Goal: Information Seeking & Learning: Learn about a topic

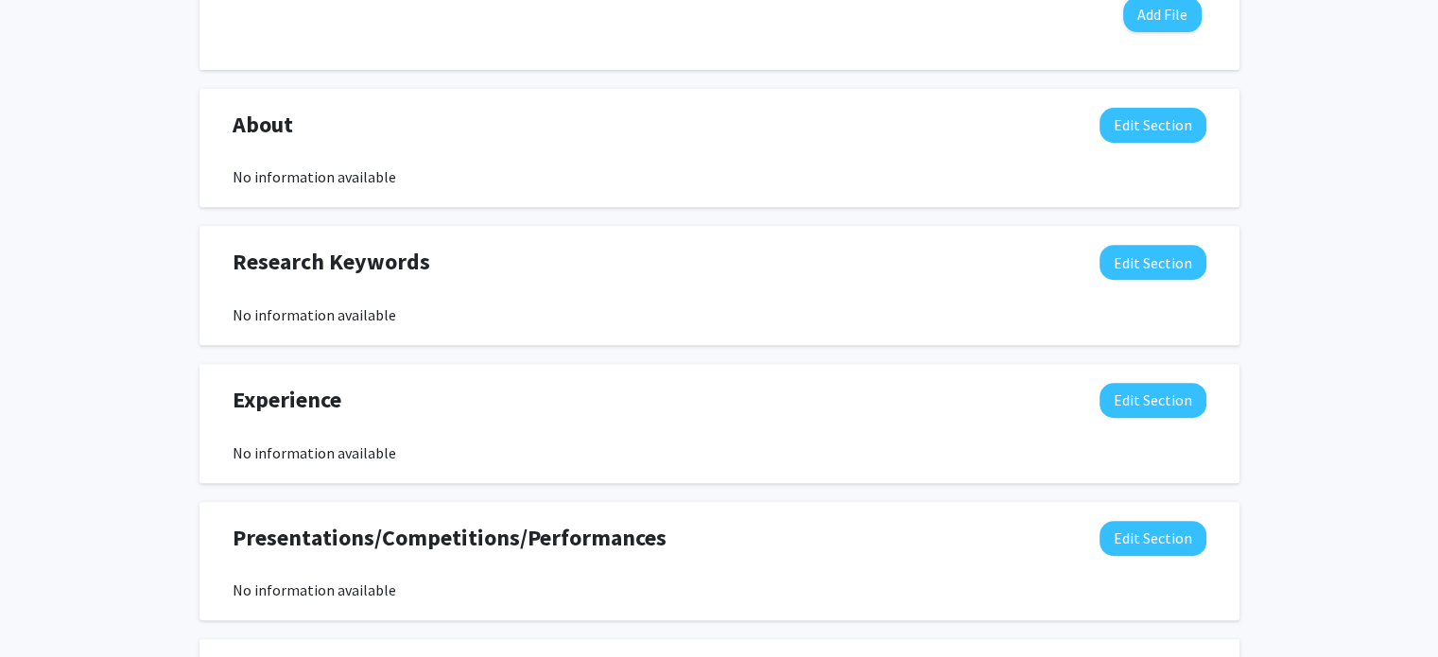
scroll to position [760, 0]
click at [1163, 395] on button "Edit Section" at bounding box center [1152, 400] width 107 height 35
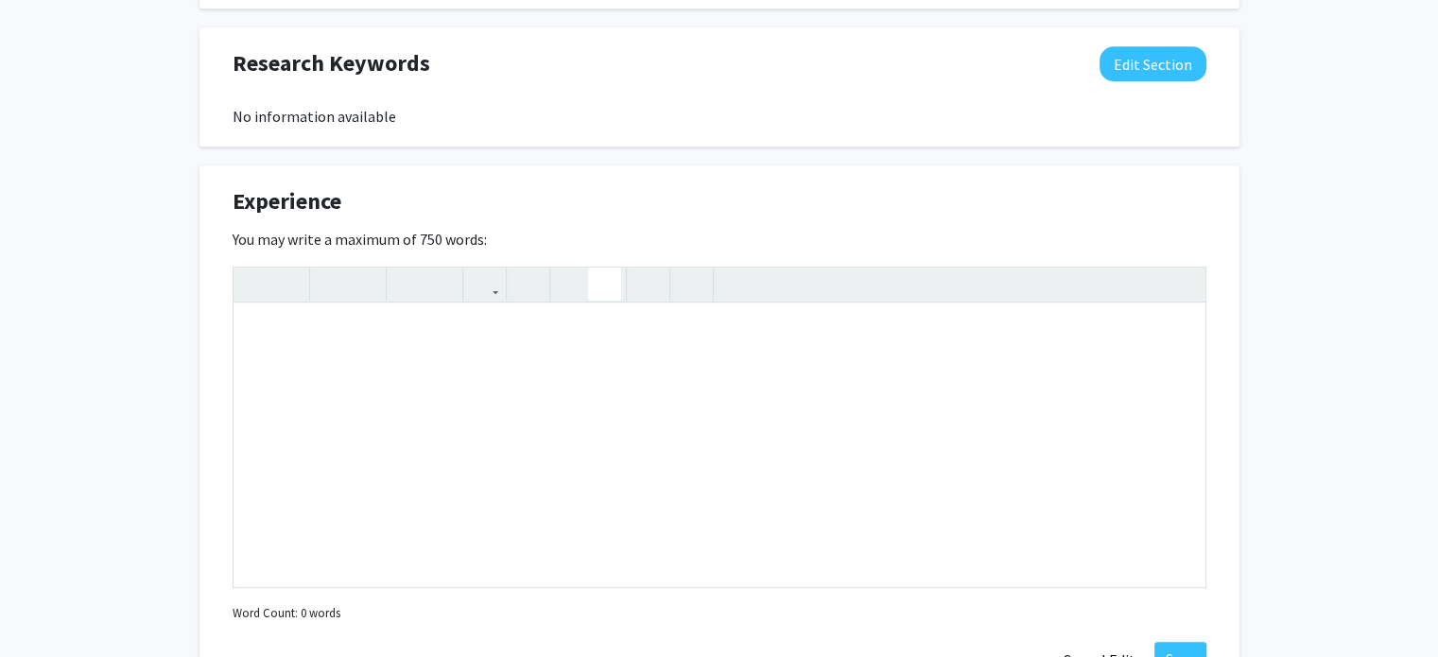
scroll to position [960, 0]
click at [596, 420] on div "Note to users with screen readers: Please deactivate our accessibility plugin f…" at bounding box center [719, 444] width 972 height 284
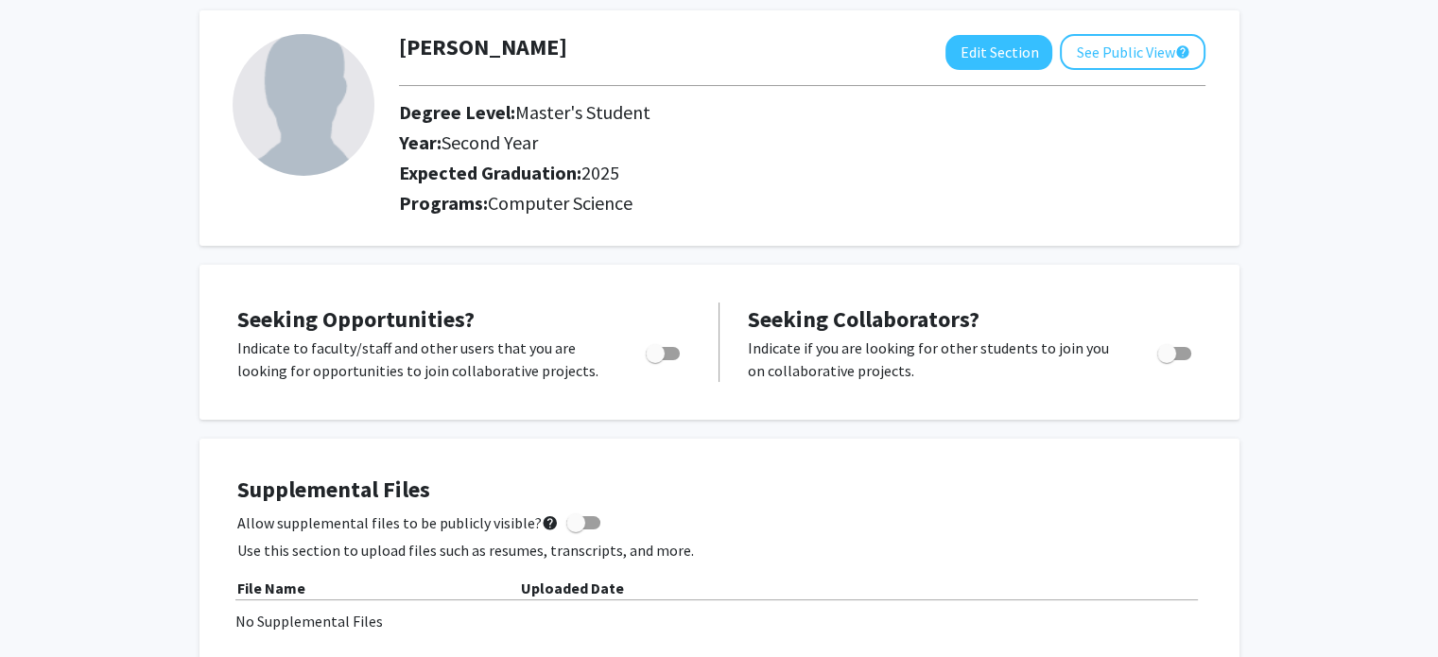
scroll to position [0, 0]
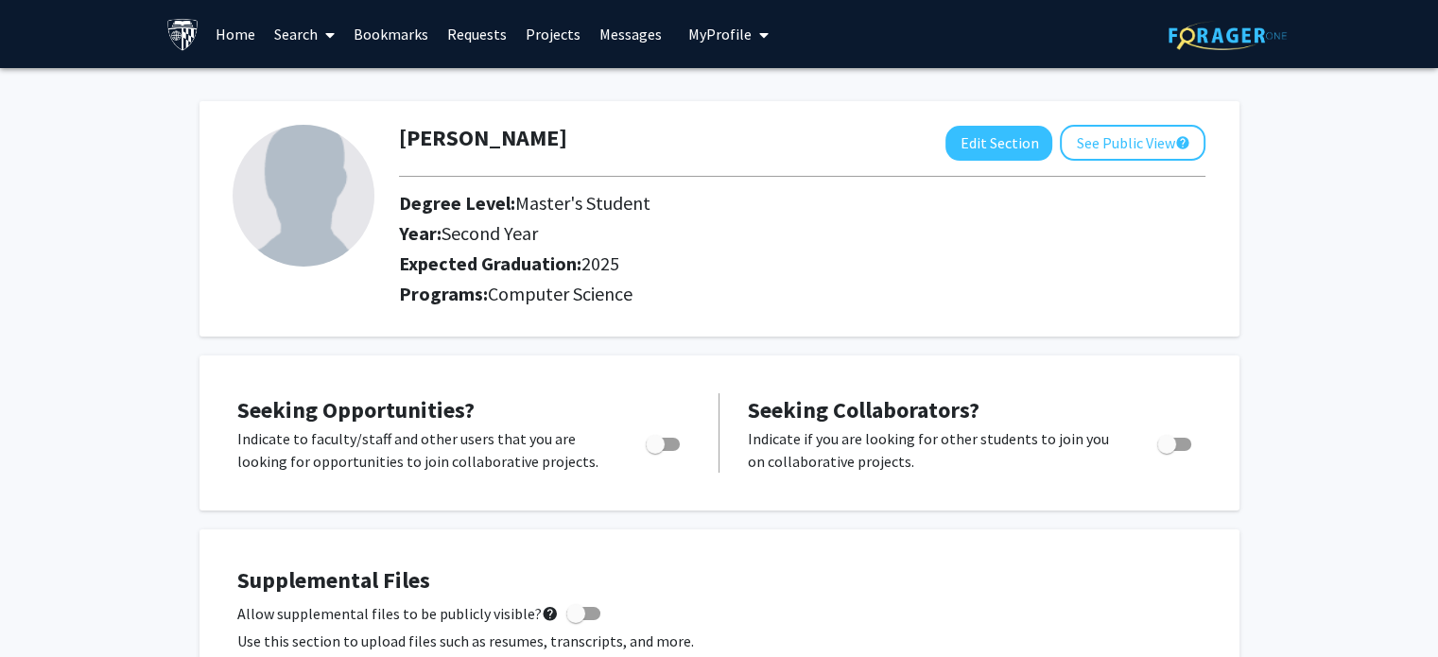
click at [416, 39] on link "Bookmarks" at bounding box center [391, 34] width 94 height 66
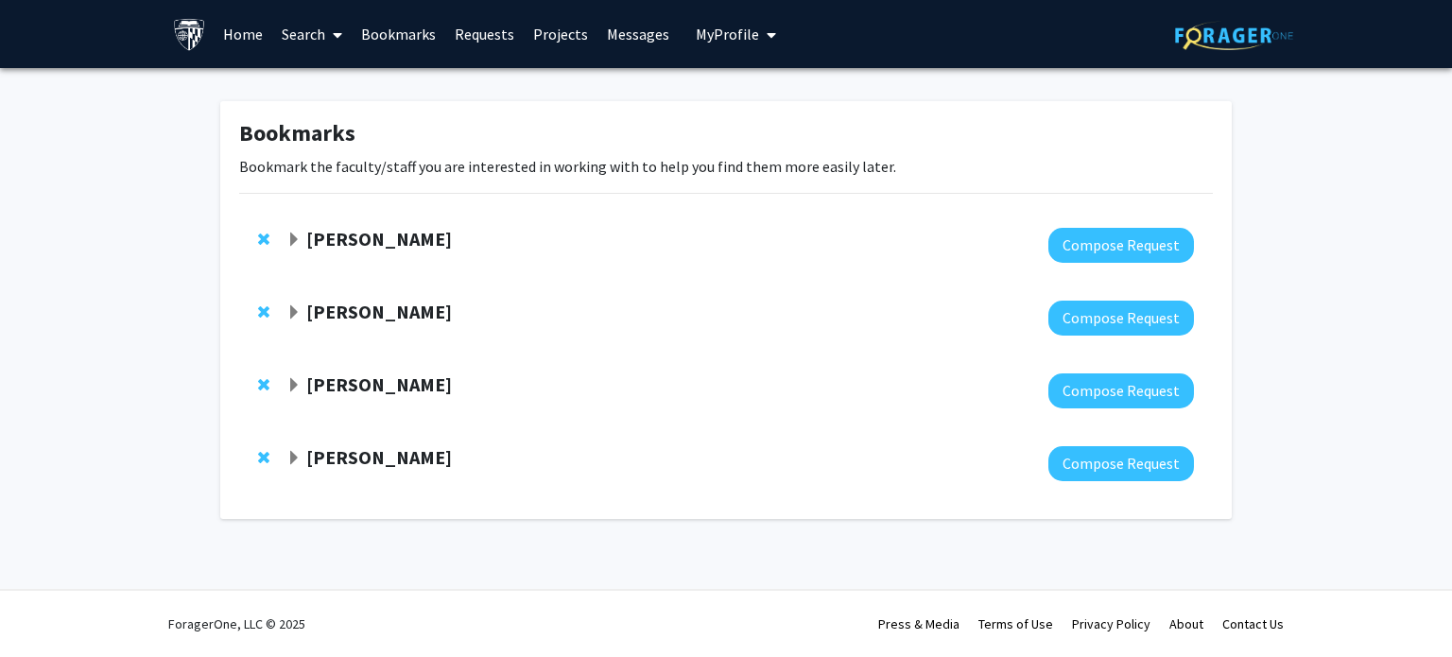
click at [341, 233] on strong "[PERSON_NAME]" at bounding box center [379, 239] width 146 height 24
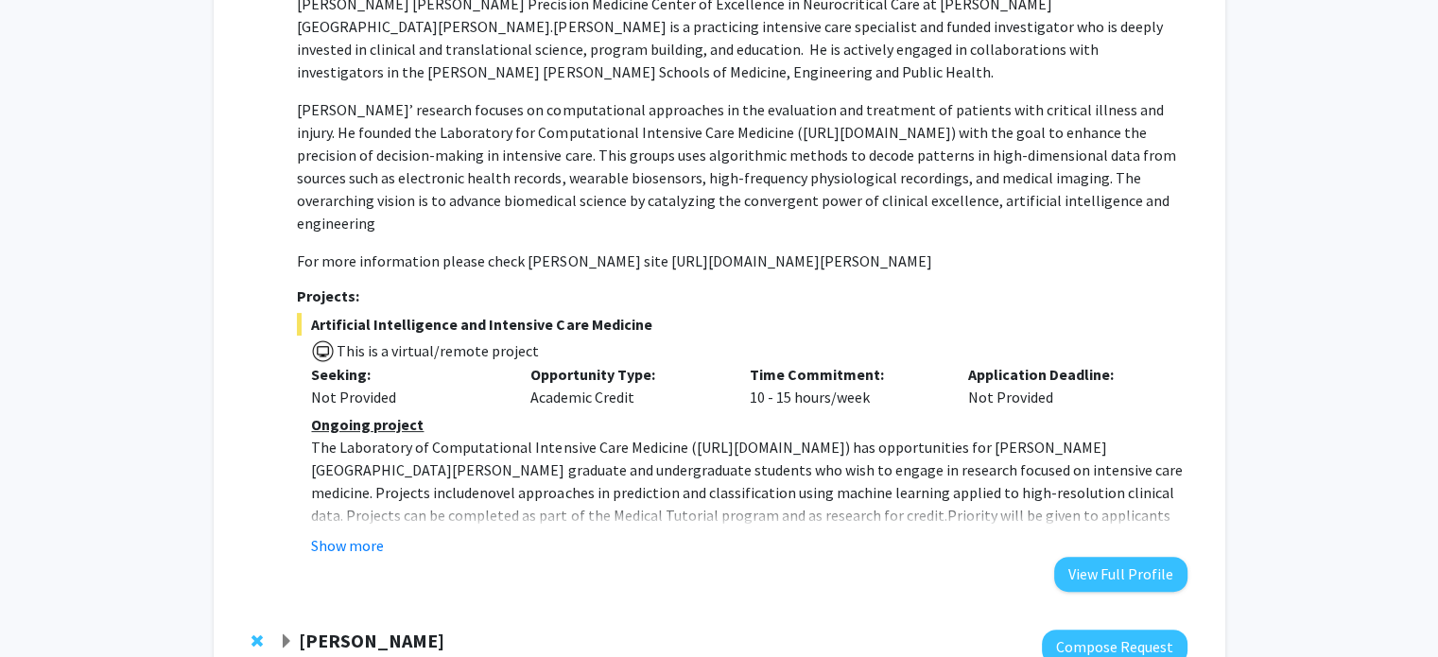
scroll to position [347, 0]
click at [352, 533] on button "Show more" at bounding box center [347, 544] width 73 height 23
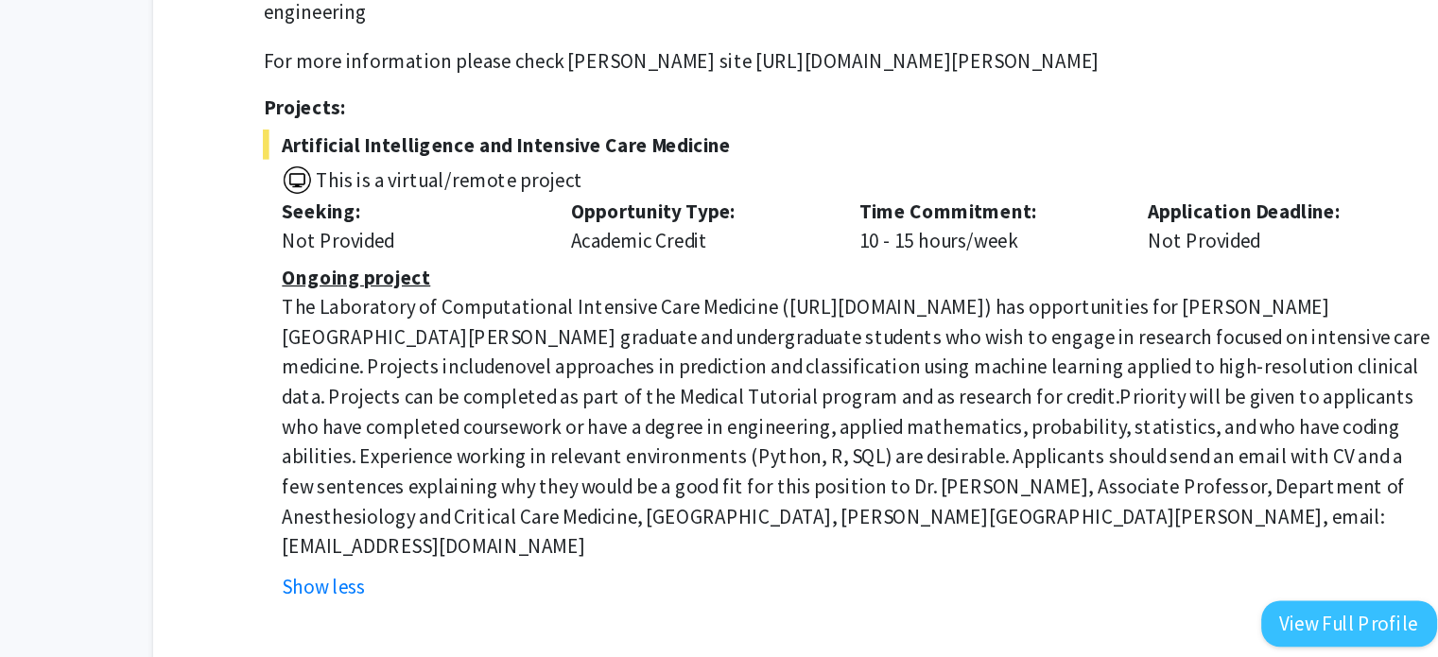
scroll to position [446, 0]
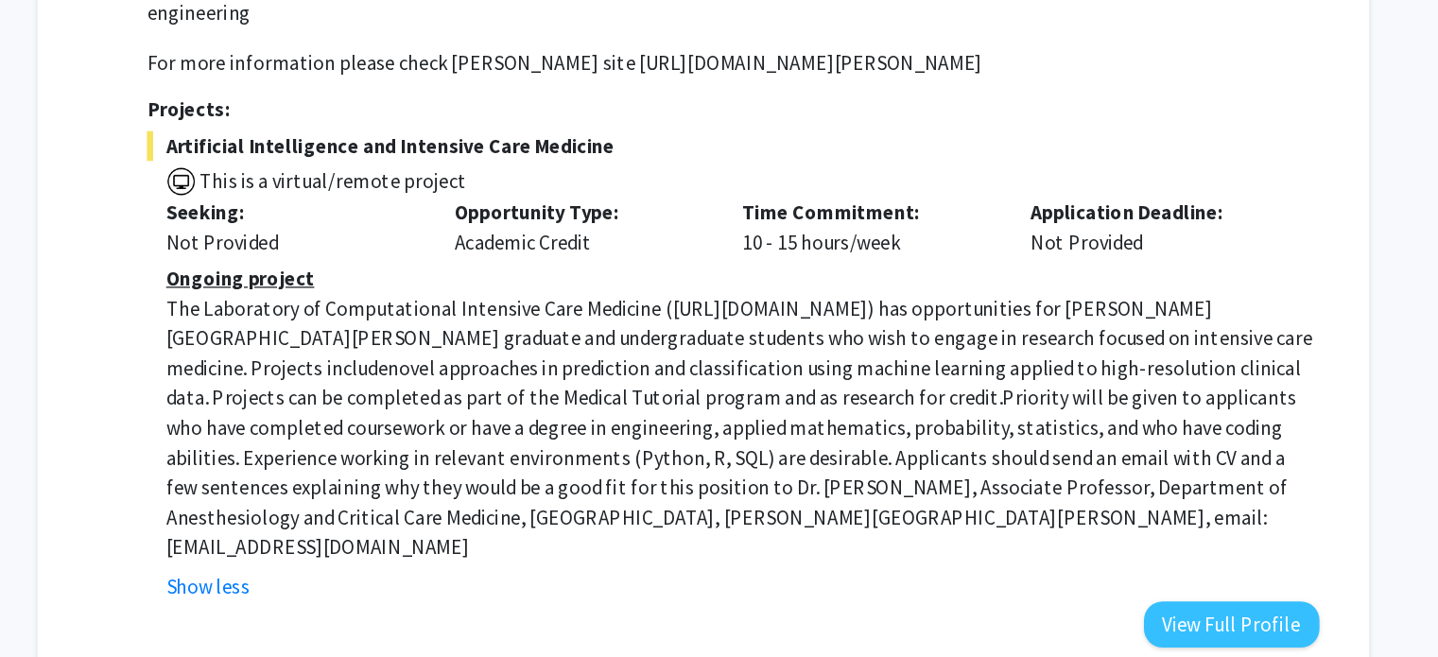
click at [507, 417] on p "The Laboratory of Computational Intensive Care Medicine ( [URL][DOMAIN_NAME] ) …" at bounding box center [748, 438] width 875 height 204
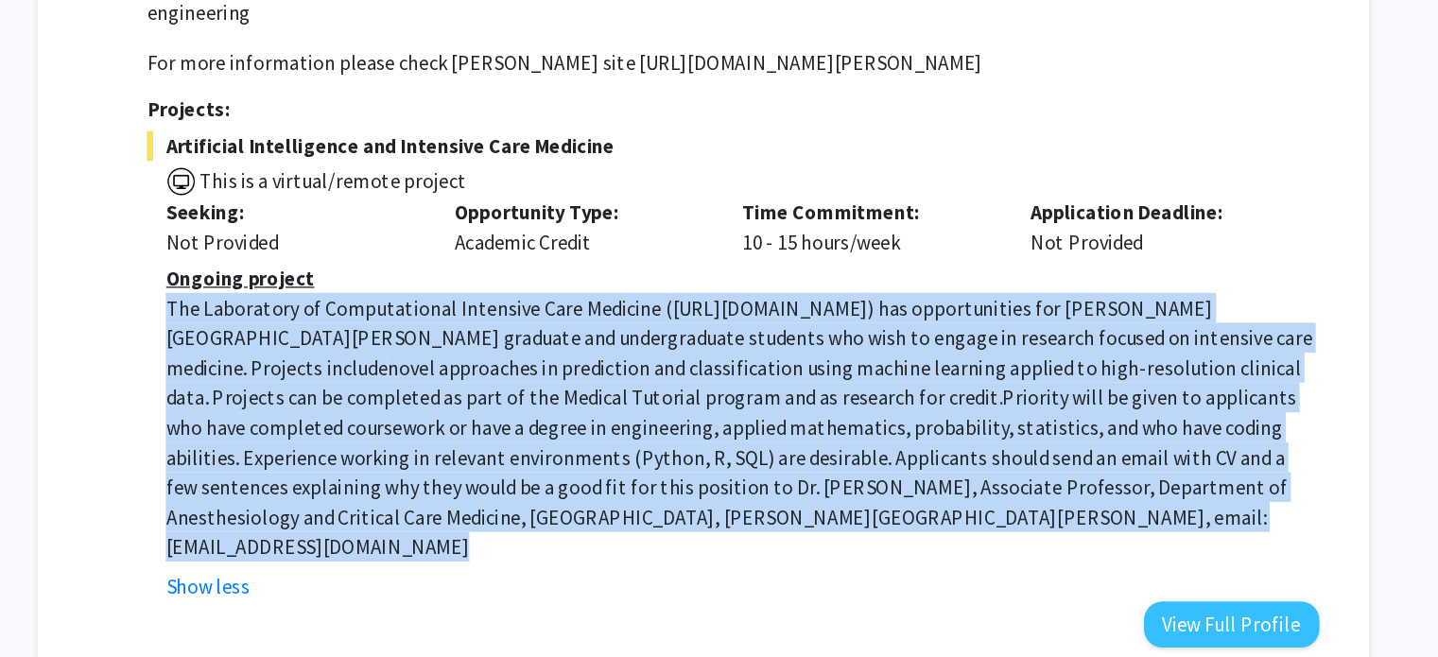
click at [507, 417] on p "The Laboratory of Computational Intensive Care Medicine ( [URL][DOMAIN_NAME] ) …" at bounding box center [748, 438] width 875 height 204
click at [509, 435] on p "The Laboratory of Computational Intensive Care Medicine ( [URL][DOMAIN_NAME] ) …" at bounding box center [748, 438] width 875 height 204
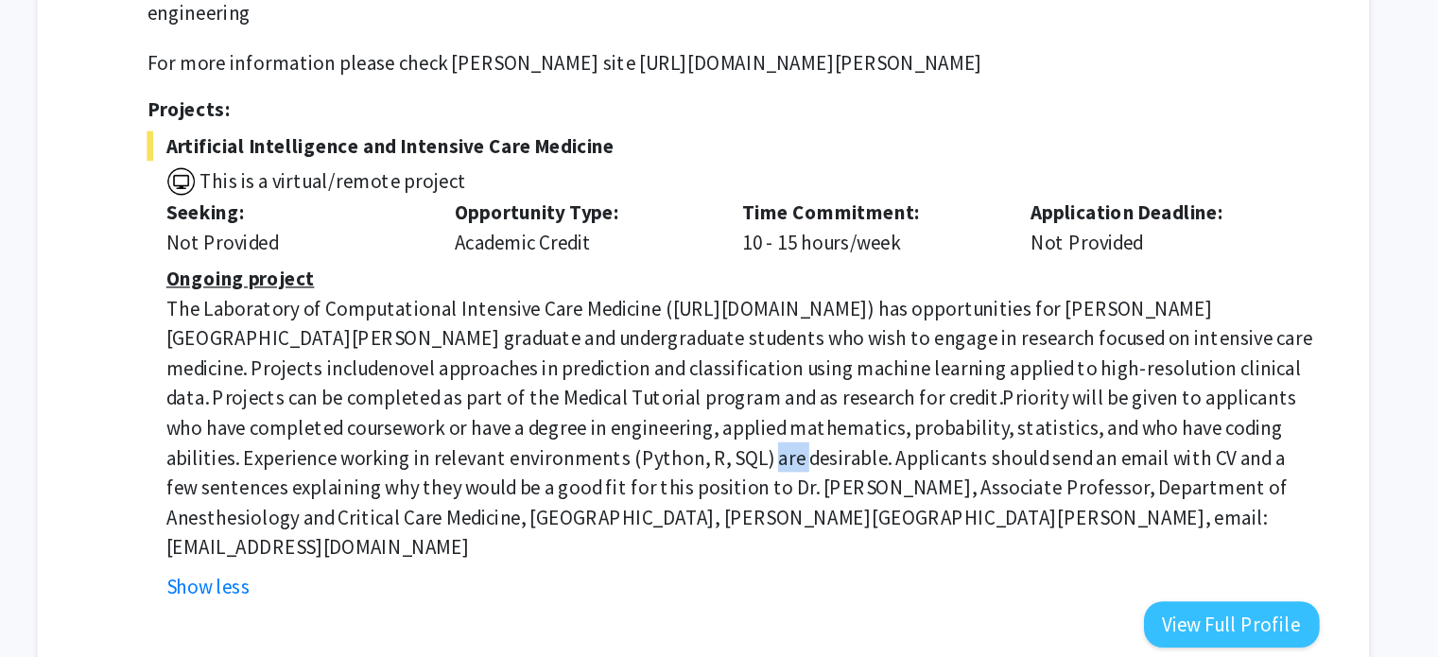
click at [509, 435] on p "The Laboratory of Computational Intensive Care Medicine ( [URL][DOMAIN_NAME] ) …" at bounding box center [748, 438] width 875 height 204
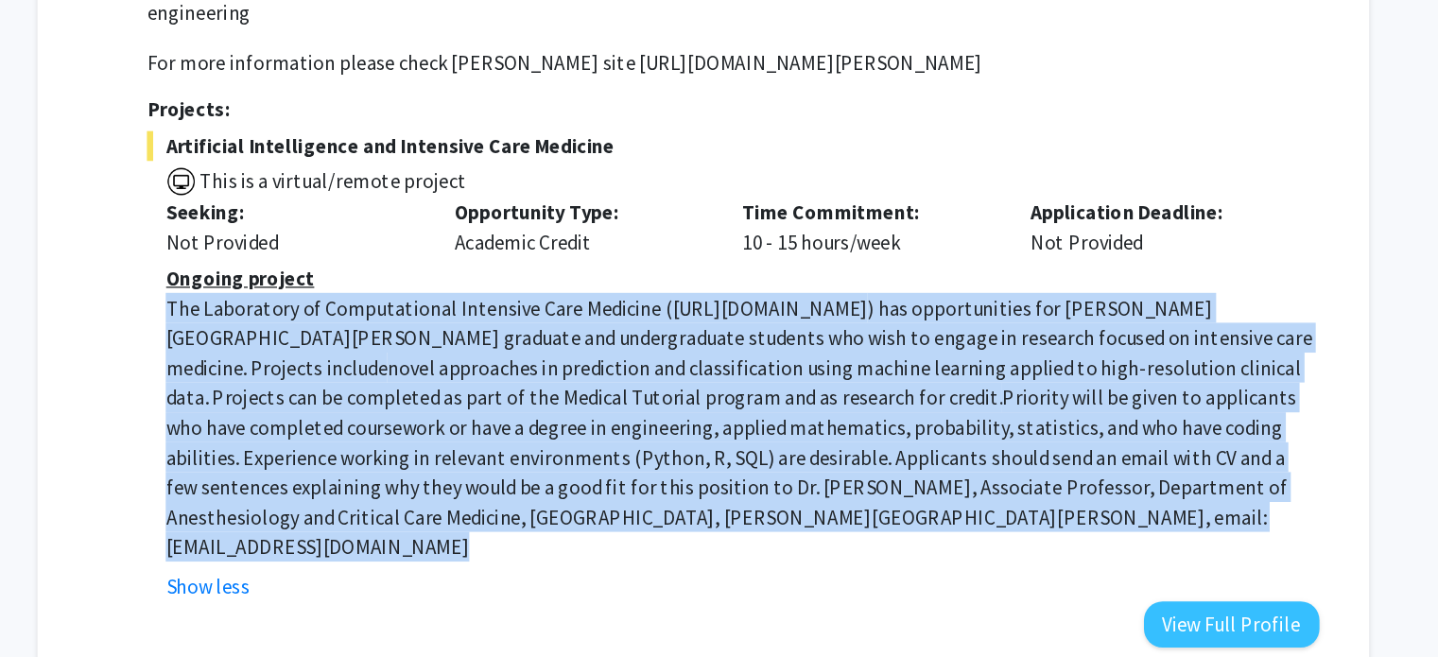
click at [509, 435] on p "The Laboratory of Computational Intensive Care Medicine ( [URL][DOMAIN_NAME] ) …" at bounding box center [748, 438] width 875 height 204
click at [548, 434] on p "The Laboratory of Computational Intensive Care Medicine ( [URL][DOMAIN_NAME] ) …" at bounding box center [748, 438] width 875 height 204
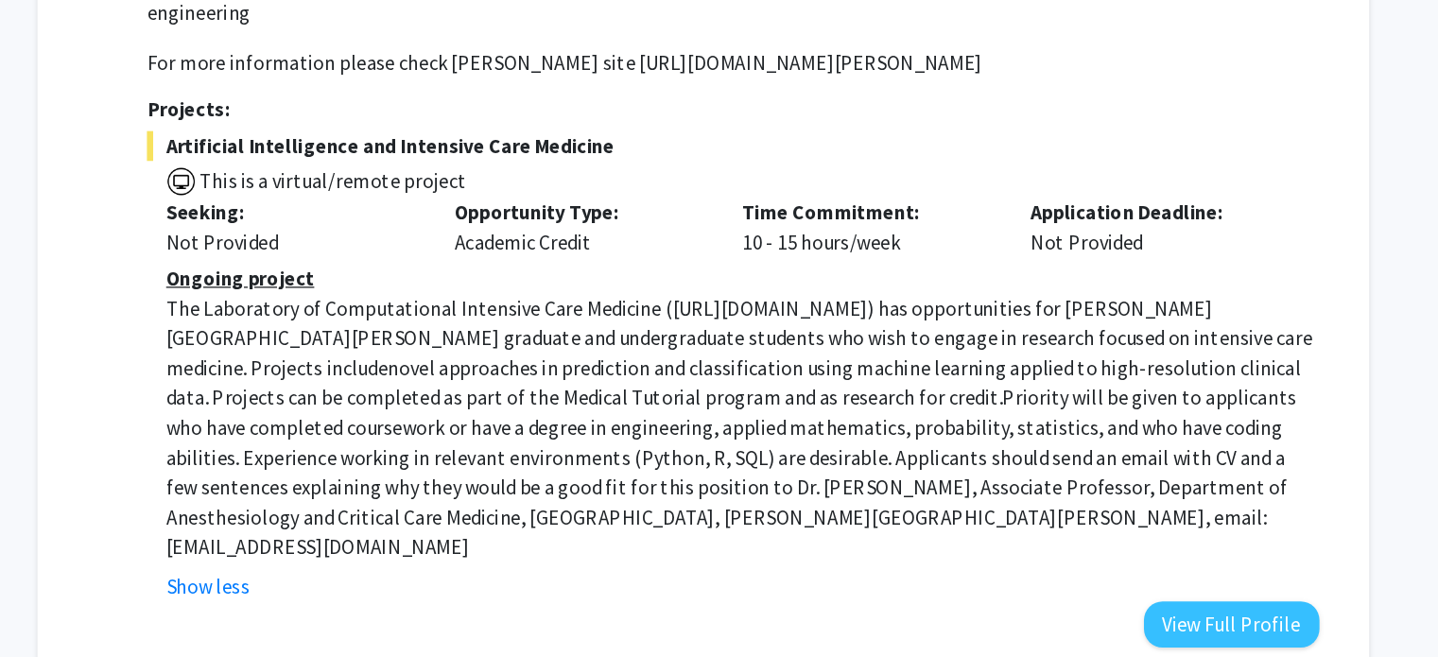
click at [548, 434] on p "The Laboratory of Computational Intensive Care Medicine ( [URL][DOMAIN_NAME] ) …" at bounding box center [748, 438] width 875 height 204
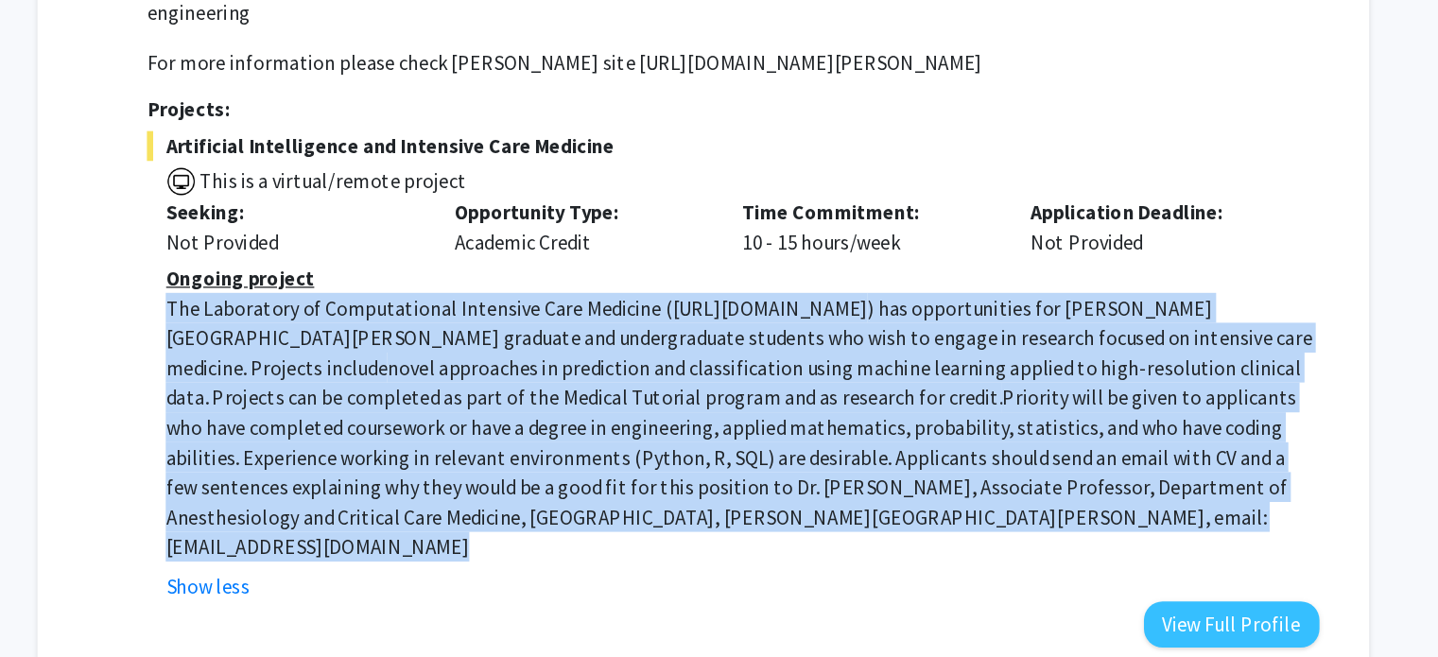
click at [548, 434] on p "The Laboratory of Computational Intensive Care Medicine ( [URL][DOMAIN_NAME] ) …" at bounding box center [748, 438] width 875 height 204
click at [597, 450] on p "The Laboratory of Computational Intensive Care Medicine ( [URL][DOMAIN_NAME] ) …" at bounding box center [748, 438] width 875 height 204
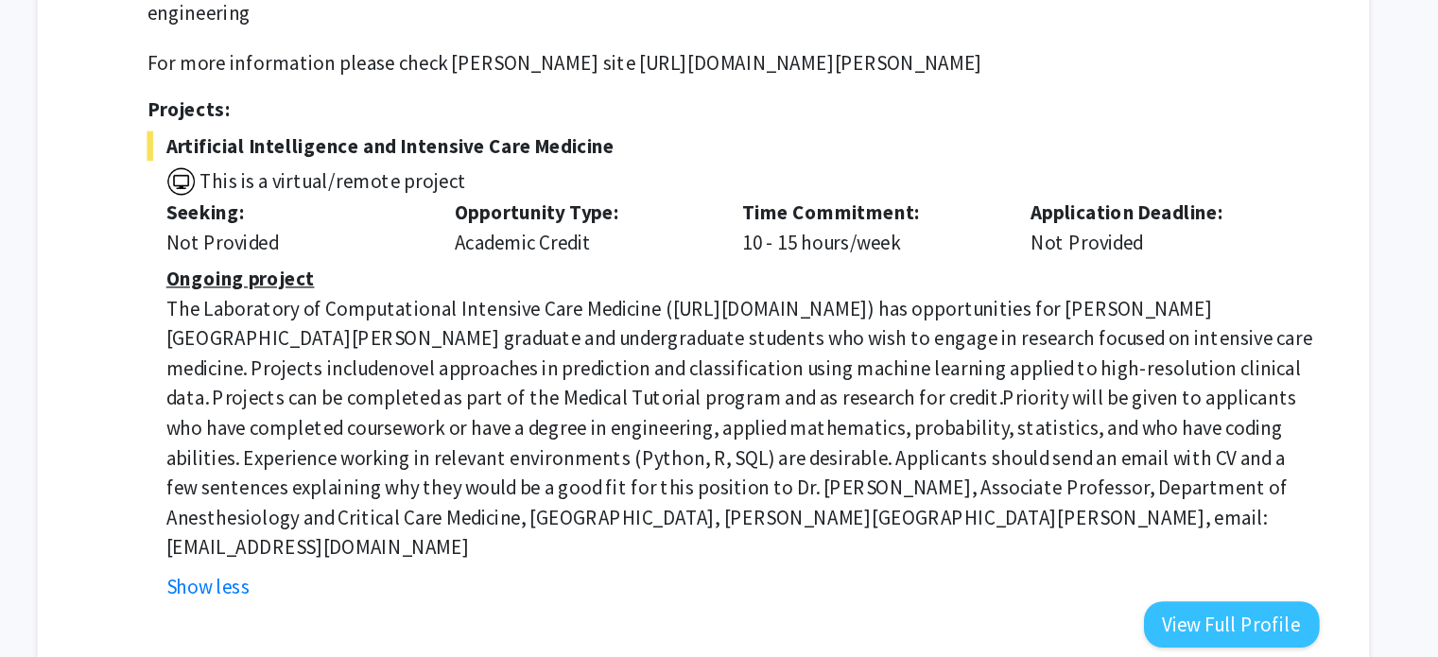
click at [597, 450] on p "The Laboratory of Computational Intensive Care Medicine ( [URL][DOMAIN_NAME] ) …" at bounding box center [748, 438] width 875 height 204
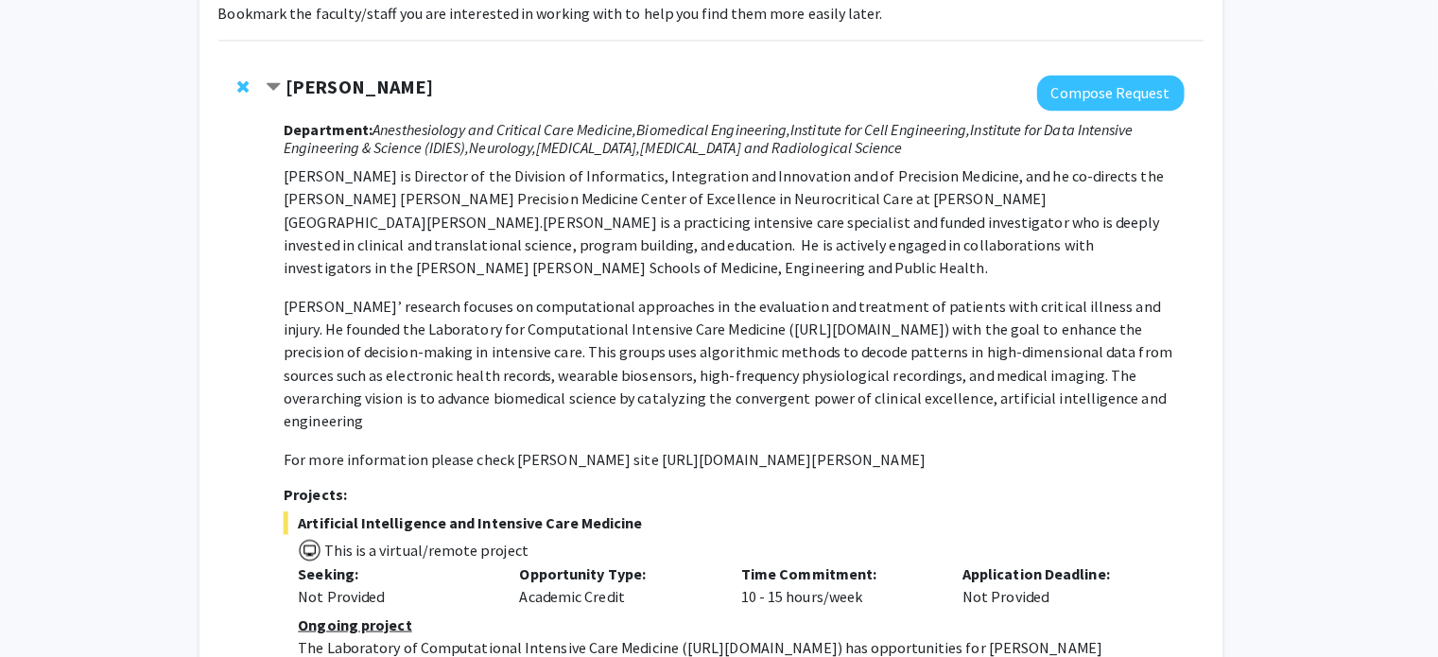
scroll to position [149, 0]
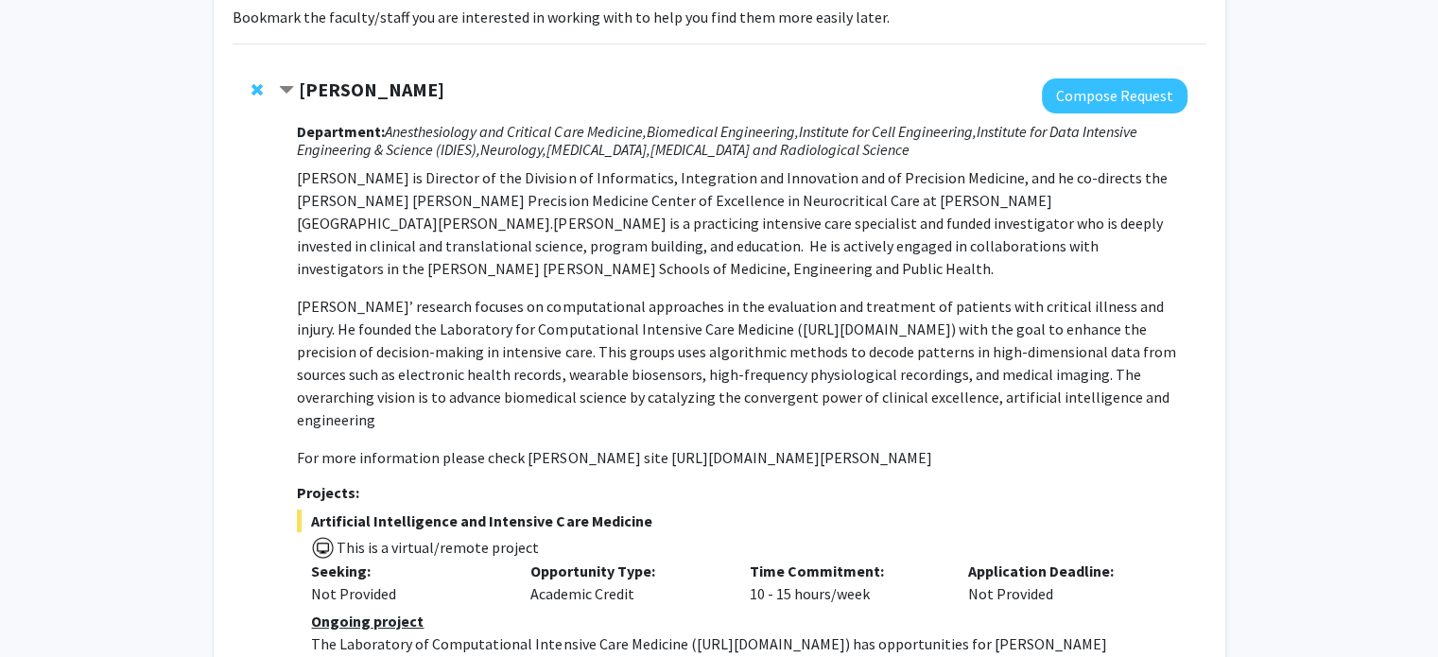
click at [534, 446] on p "For more information please check [PERSON_NAME] site [URL][DOMAIN_NAME][PERSON_…" at bounding box center [741, 457] width 889 height 23
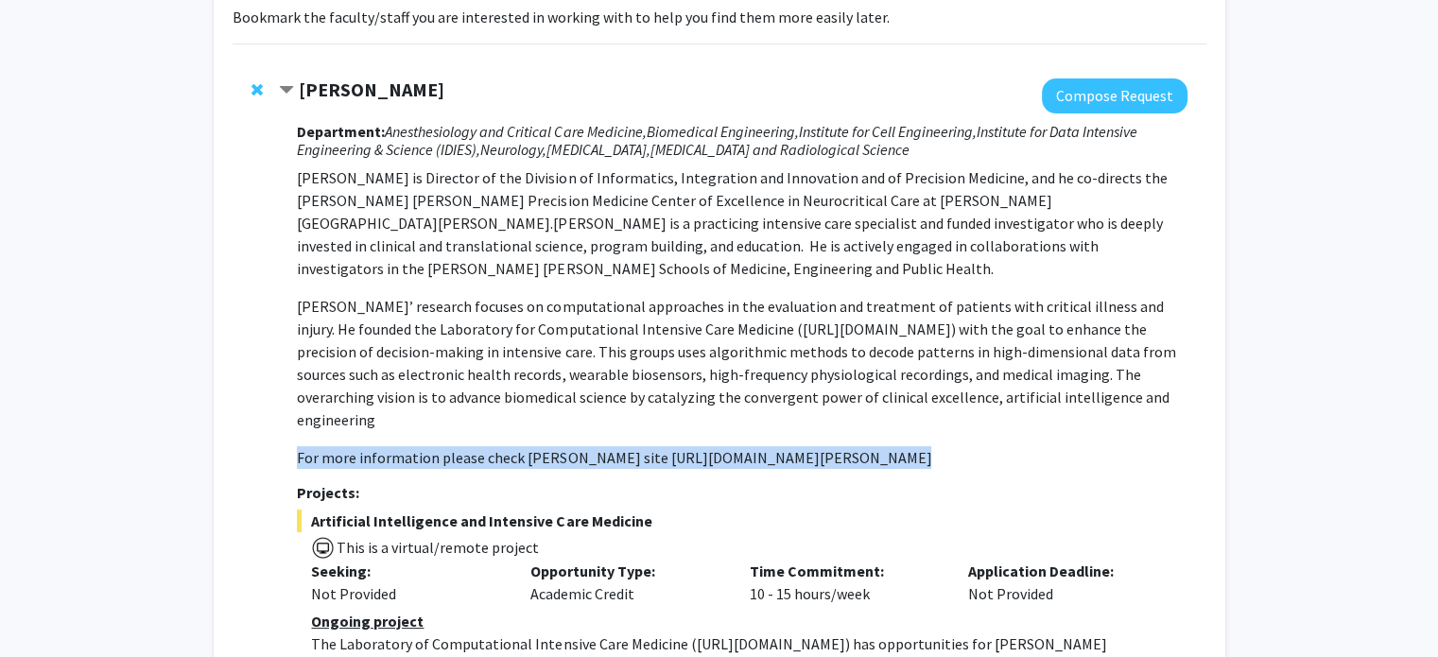
click at [534, 446] on p "For more information please check [PERSON_NAME] site [URL][DOMAIN_NAME][PERSON_…" at bounding box center [741, 457] width 889 height 23
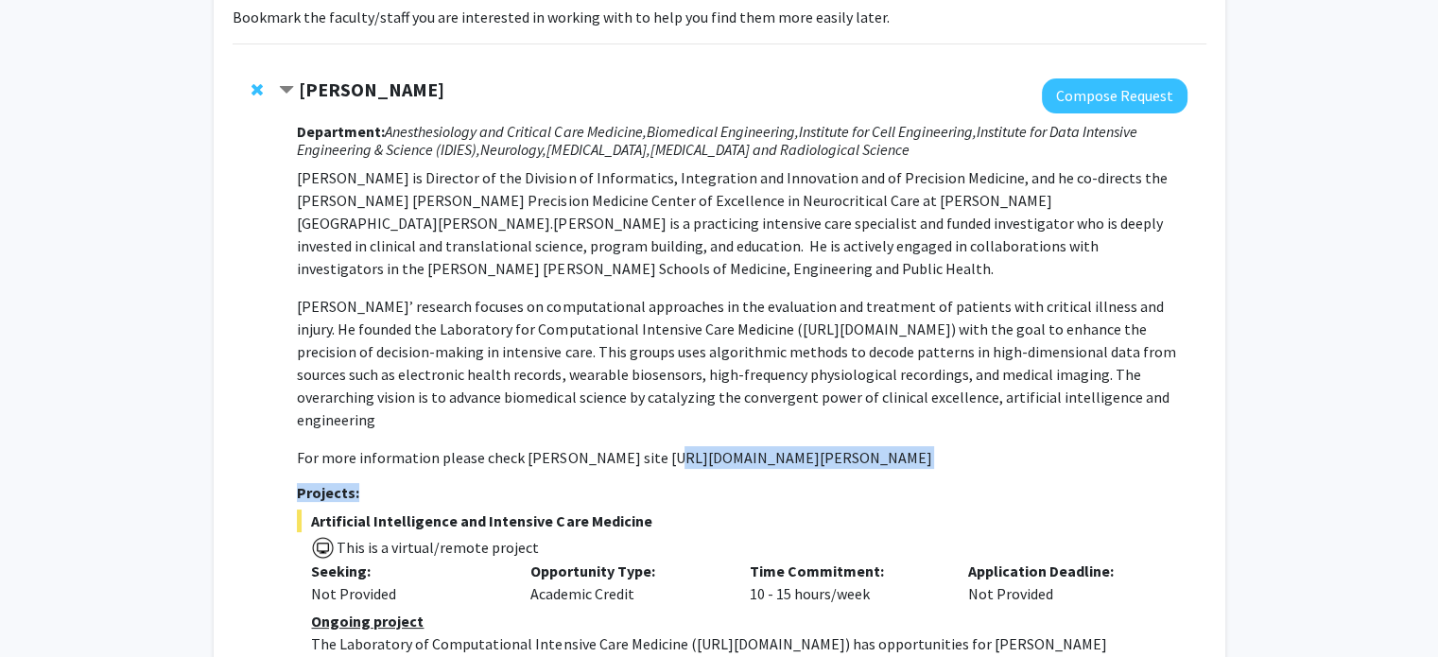
drag, startPoint x: 650, startPoint y: 432, endPoint x: 938, endPoint y: 446, distance: 287.7
click at [938, 446] on div "Department: Anesthesiology and Critical Care Medicine, Biomedical Engineering, …" at bounding box center [741, 507] width 889 height 788
click at [936, 446] on p "For more information please check [PERSON_NAME] site [URL][DOMAIN_NAME][PERSON_…" at bounding box center [741, 457] width 889 height 23
drag, startPoint x: 1063, startPoint y: 433, endPoint x: 647, endPoint y: 434, distance: 416.9
click at [647, 446] on p "For more information please check [PERSON_NAME] site [URL][DOMAIN_NAME][PERSON_…" at bounding box center [741, 457] width 889 height 23
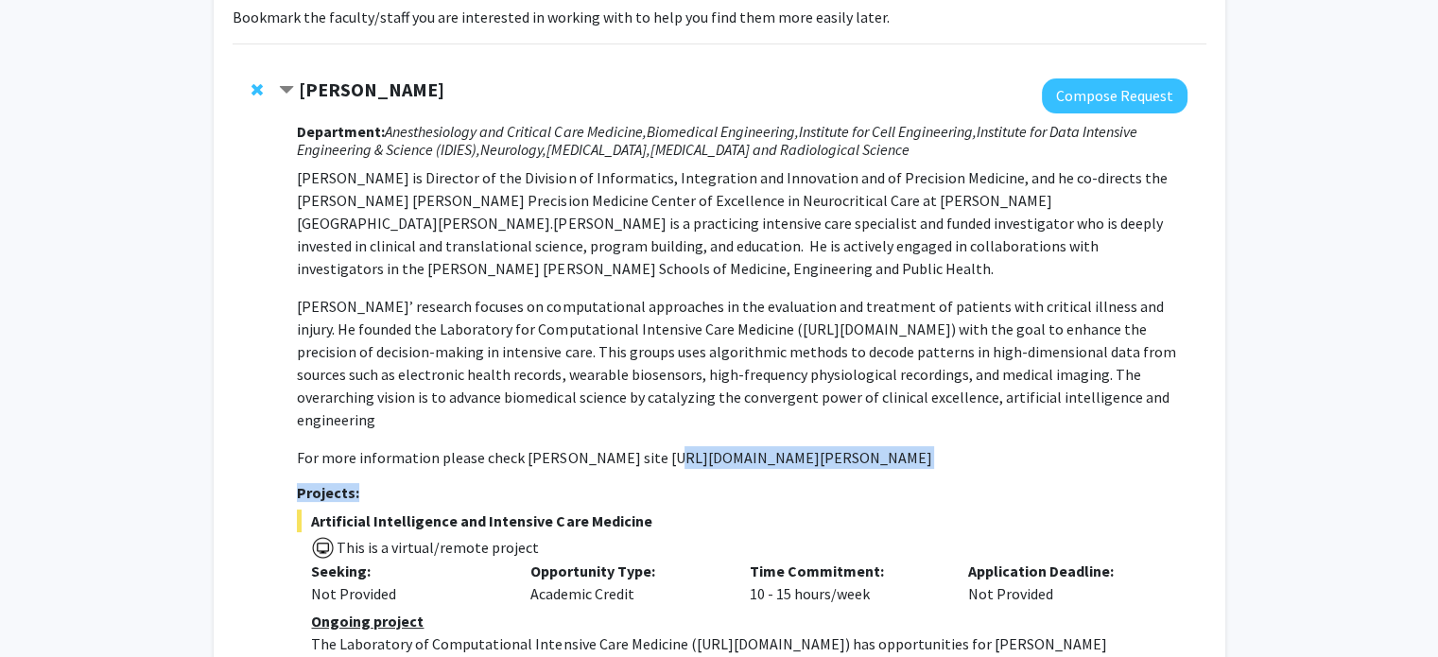
click at [648, 446] on p "For more information please check [PERSON_NAME] site [URL][DOMAIN_NAME][PERSON_…" at bounding box center [741, 457] width 889 height 23
drag, startPoint x: 648, startPoint y: 436, endPoint x: 1070, endPoint y: 433, distance: 422.5
click at [1070, 446] on p "For more information please check [PERSON_NAME] site [URL][DOMAIN_NAME][PERSON_…" at bounding box center [741, 457] width 889 height 23
copy p "[URL][DOMAIN_NAME][PERSON_NAME]"
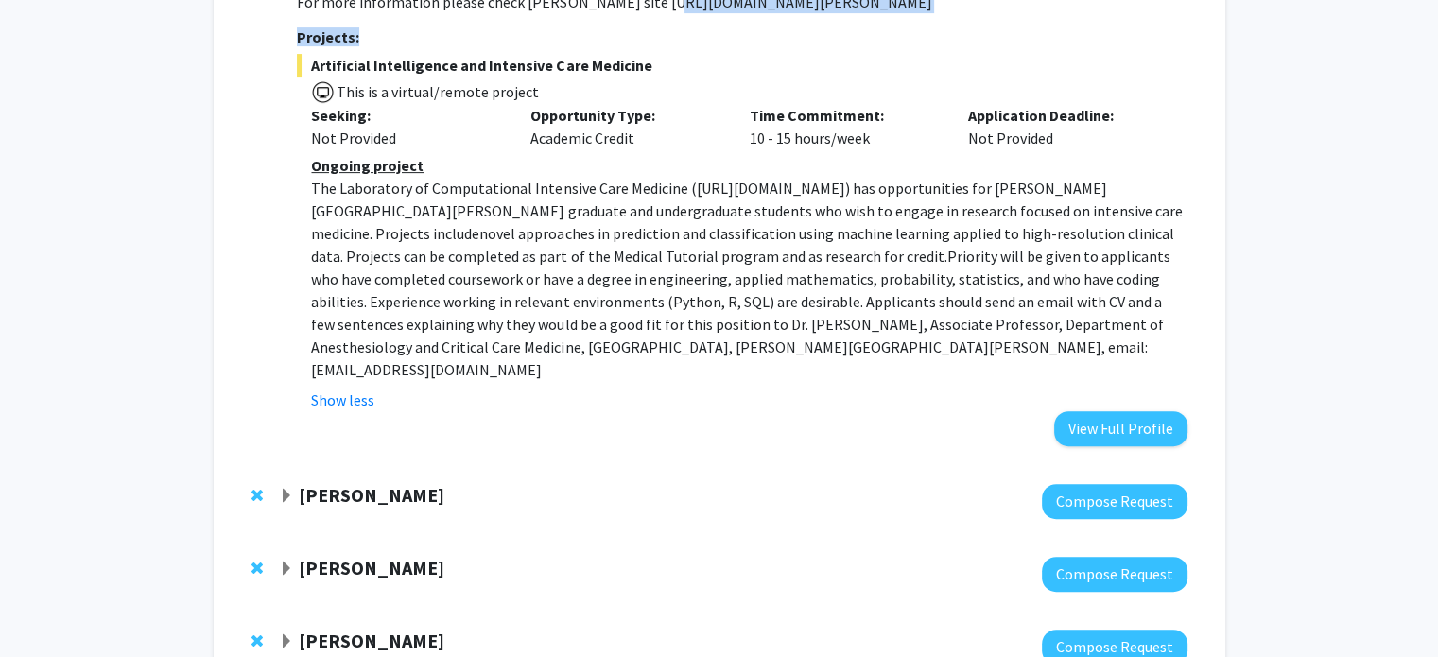
scroll to position [702, 0]
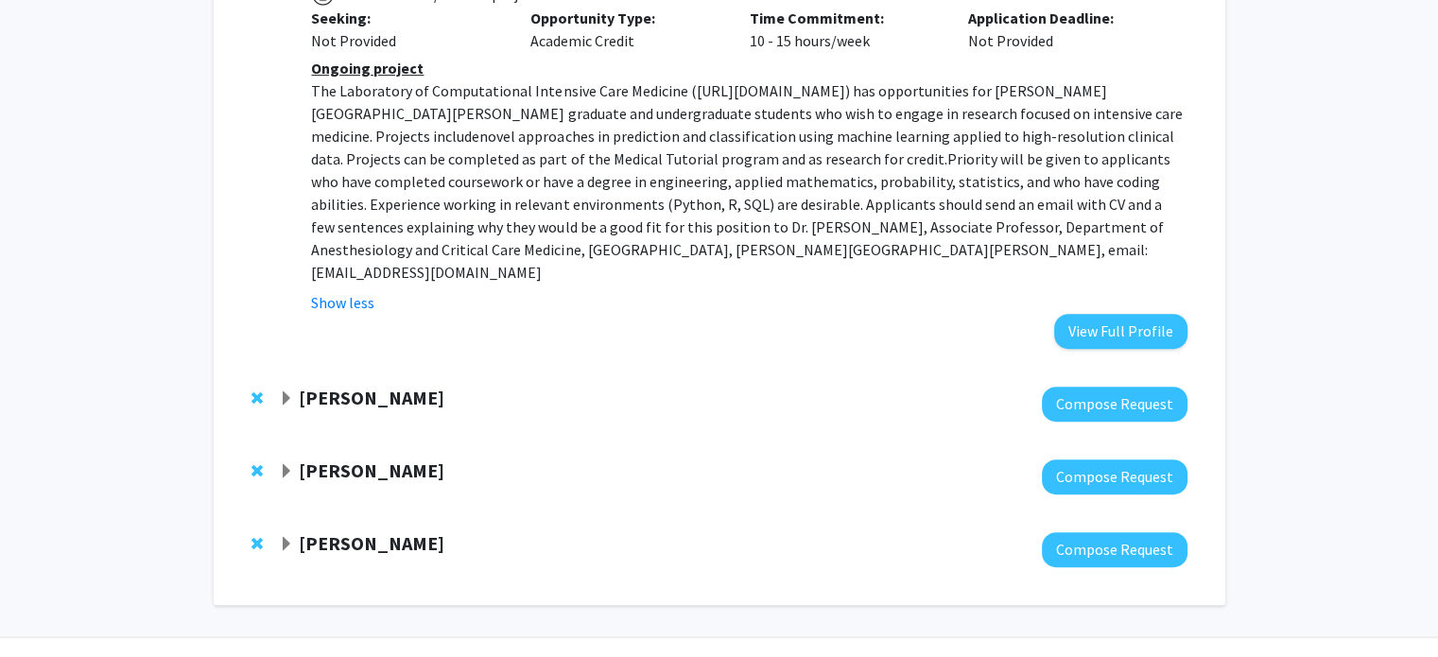
click at [286, 391] on span "Expand David Elbert Bookmark" at bounding box center [286, 398] width 15 height 15
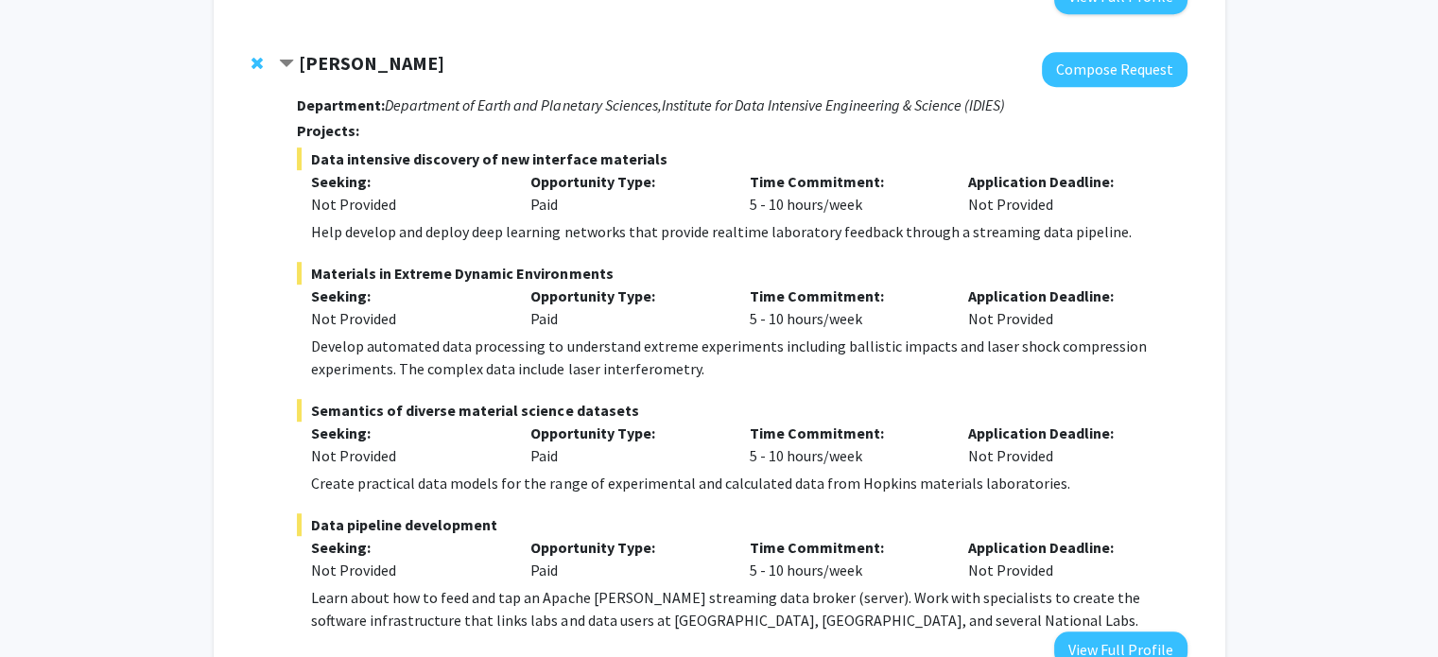
scroll to position [1039, 0]
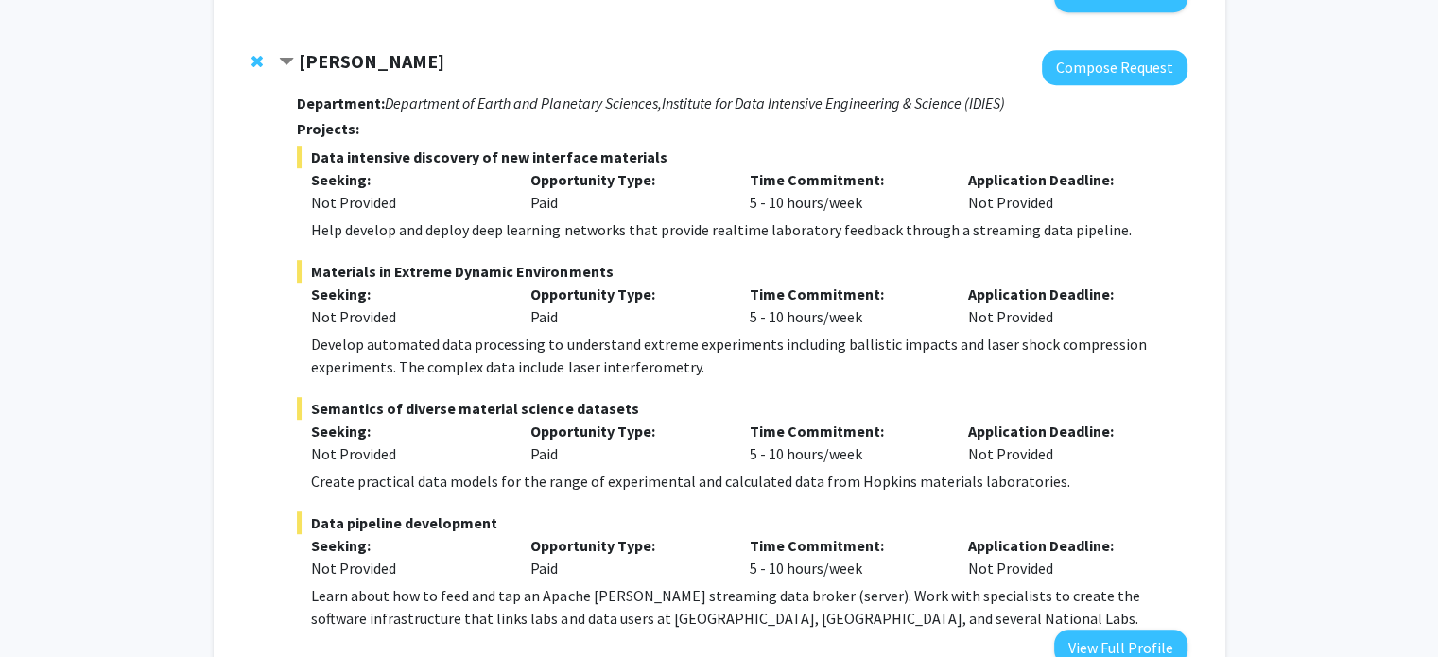
click at [469, 146] on span "Data intensive discovery of new interface materials" at bounding box center [741, 157] width 889 height 23
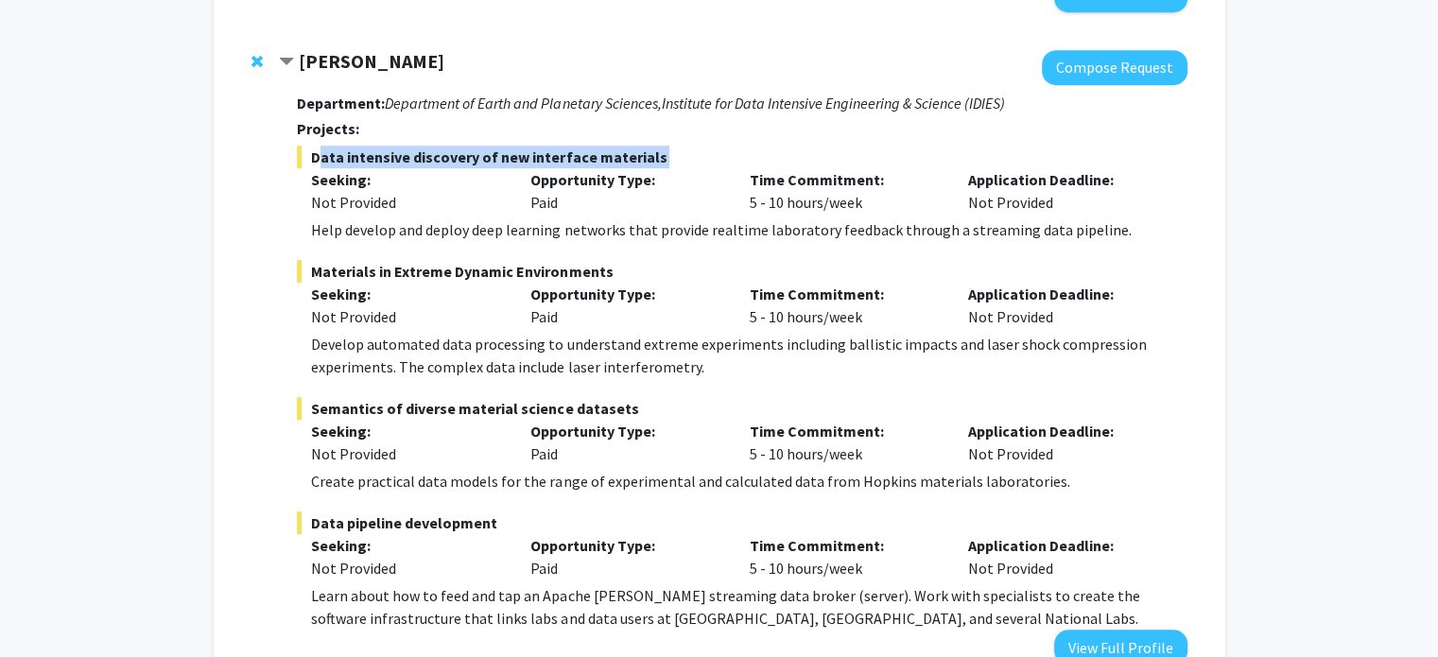
click at [469, 146] on span "Data intensive discovery of new interface materials" at bounding box center [741, 157] width 889 height 23
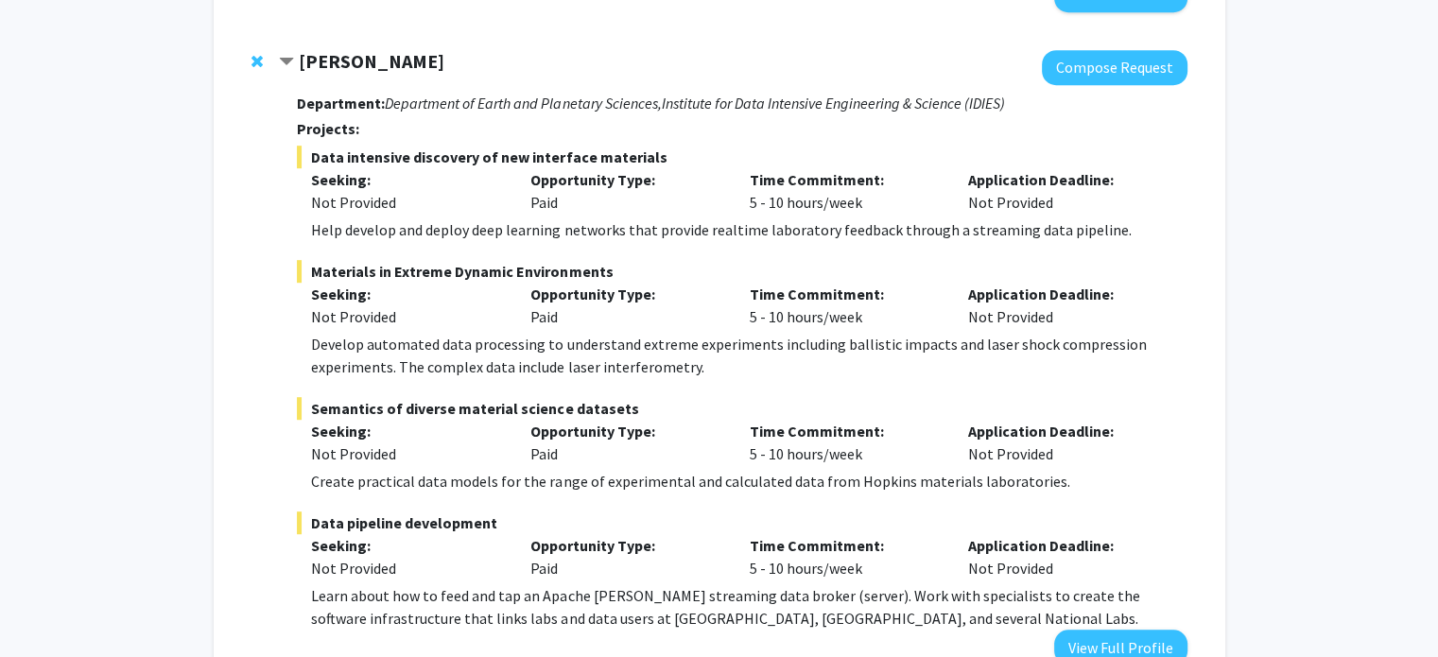
click at [451, 218] on div "Help develop and deploy deep learning networks that provide realtime laboratory…" at bounding box center [748, 229] width 875 height 23
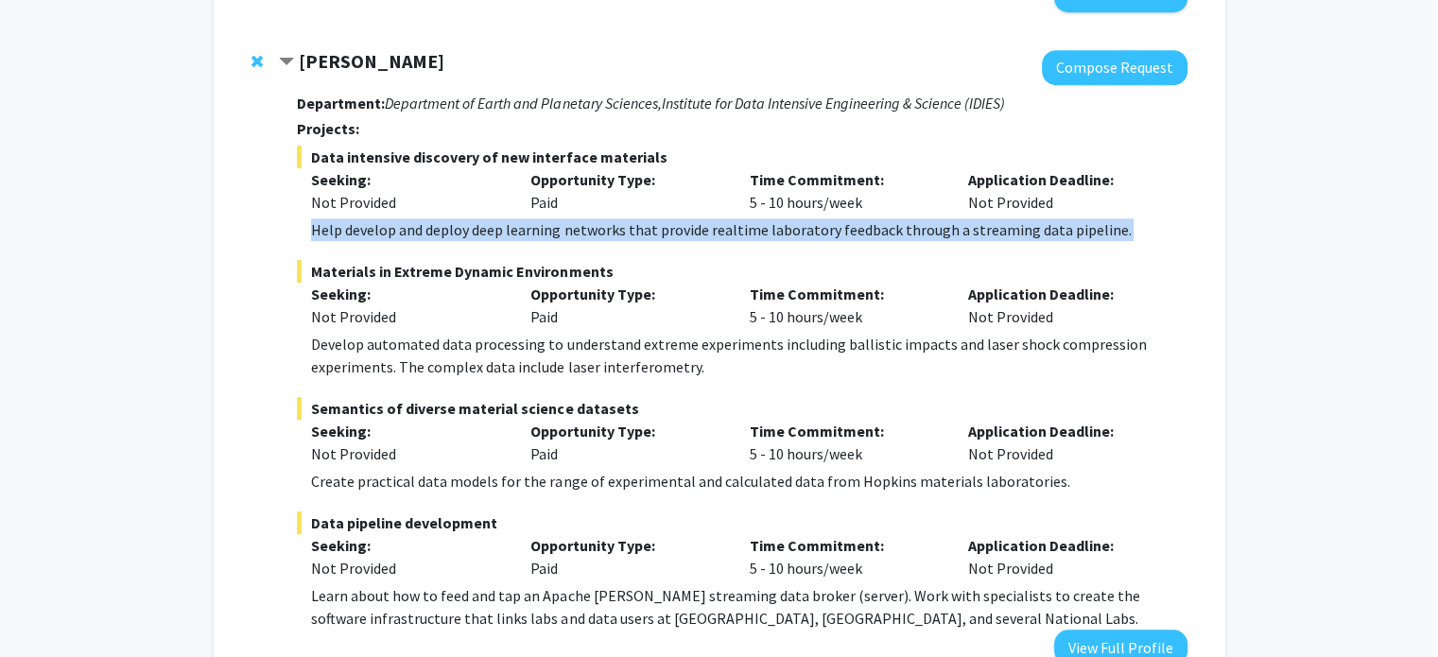
click at [451, 218] on div "Help develop and deploy deep learning networks that provide realtime laboratory…" at bounding box center [748, 229] width 875 height 23
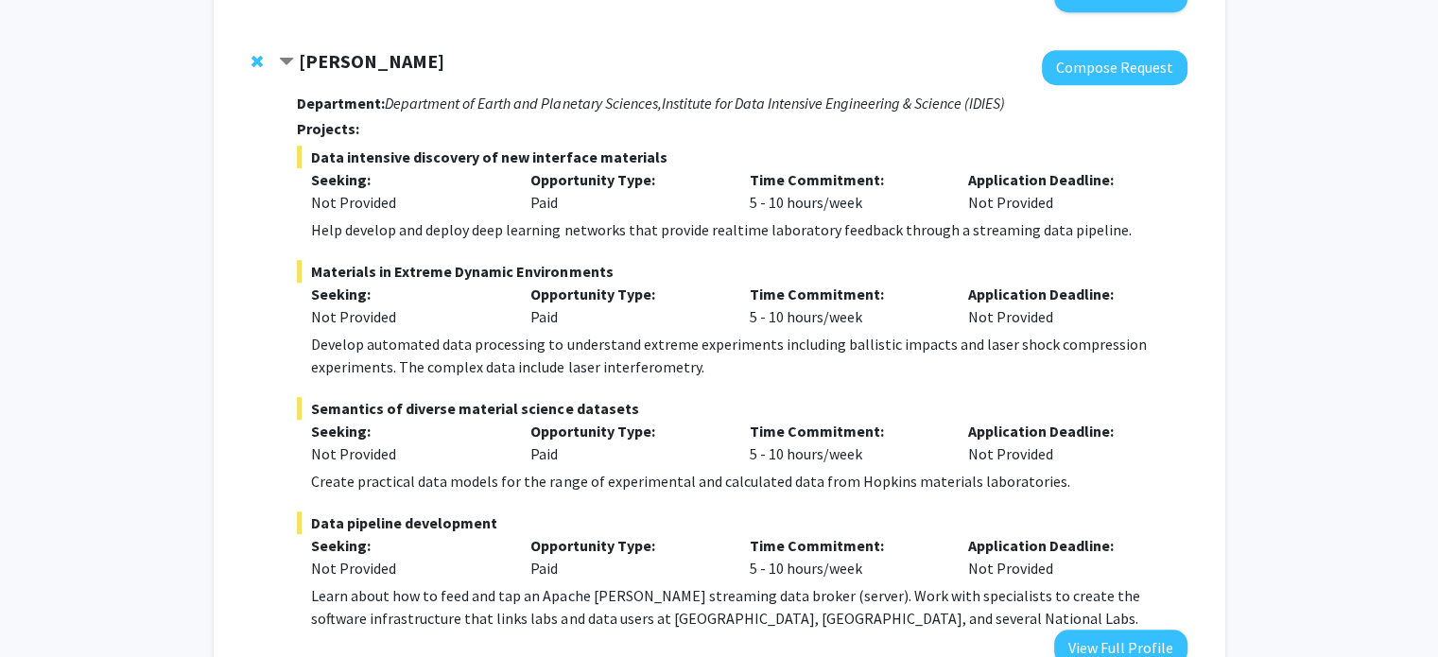
click at [451, 333] on div "Develop automated data processing to understand extreme experiments including b…" at bounding box center [748, 355] width 875 height 45
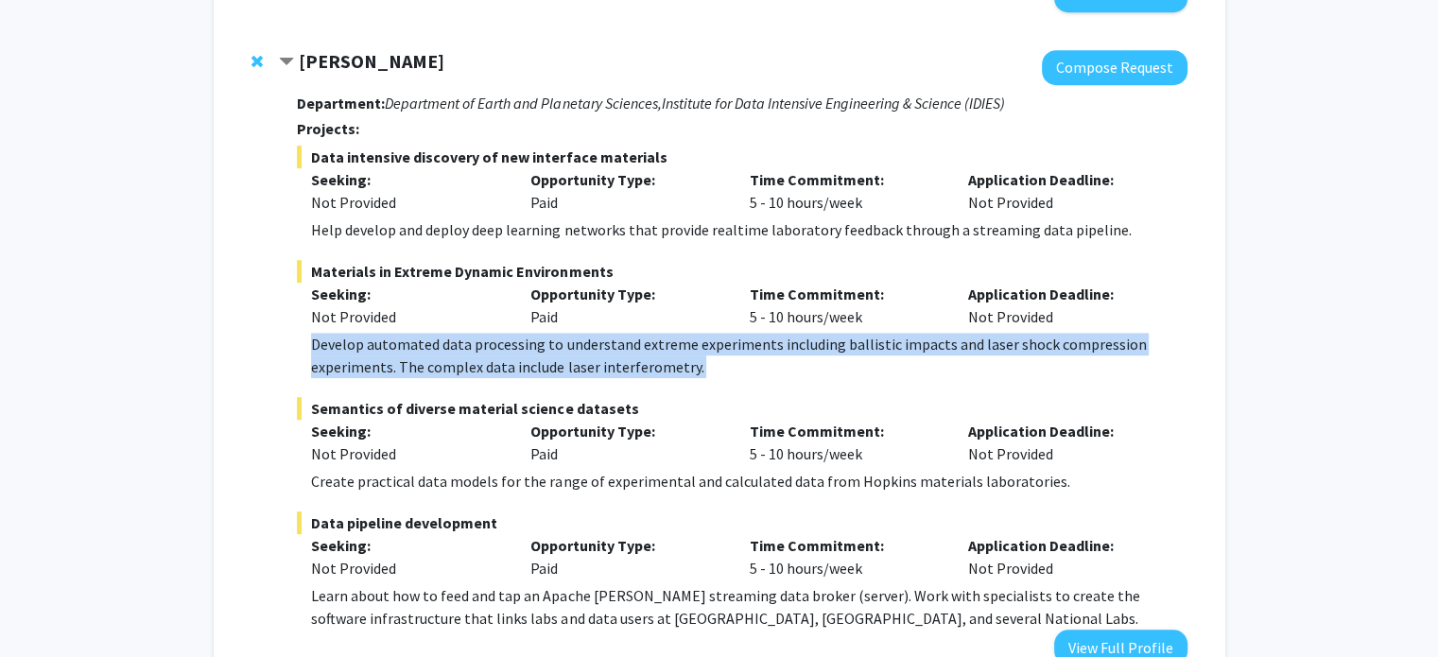
click at [451, 333] on div "Develop automated data processing to understand extreme experiments including b…" at bounding box center [748, 355] width 875 height 45
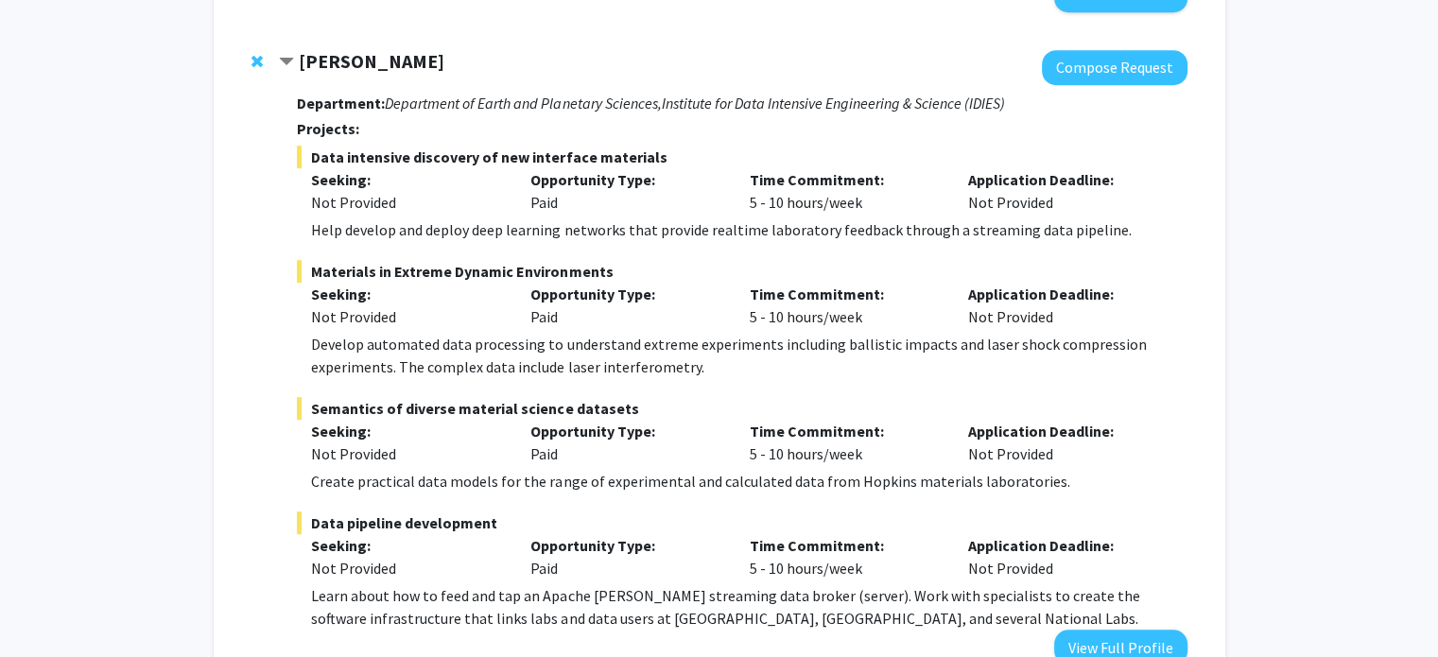
click at [467, 470] on div "Create practical data models for the range of experimental and calculated data …" at bounding box center [748, 481] width 875 height 23
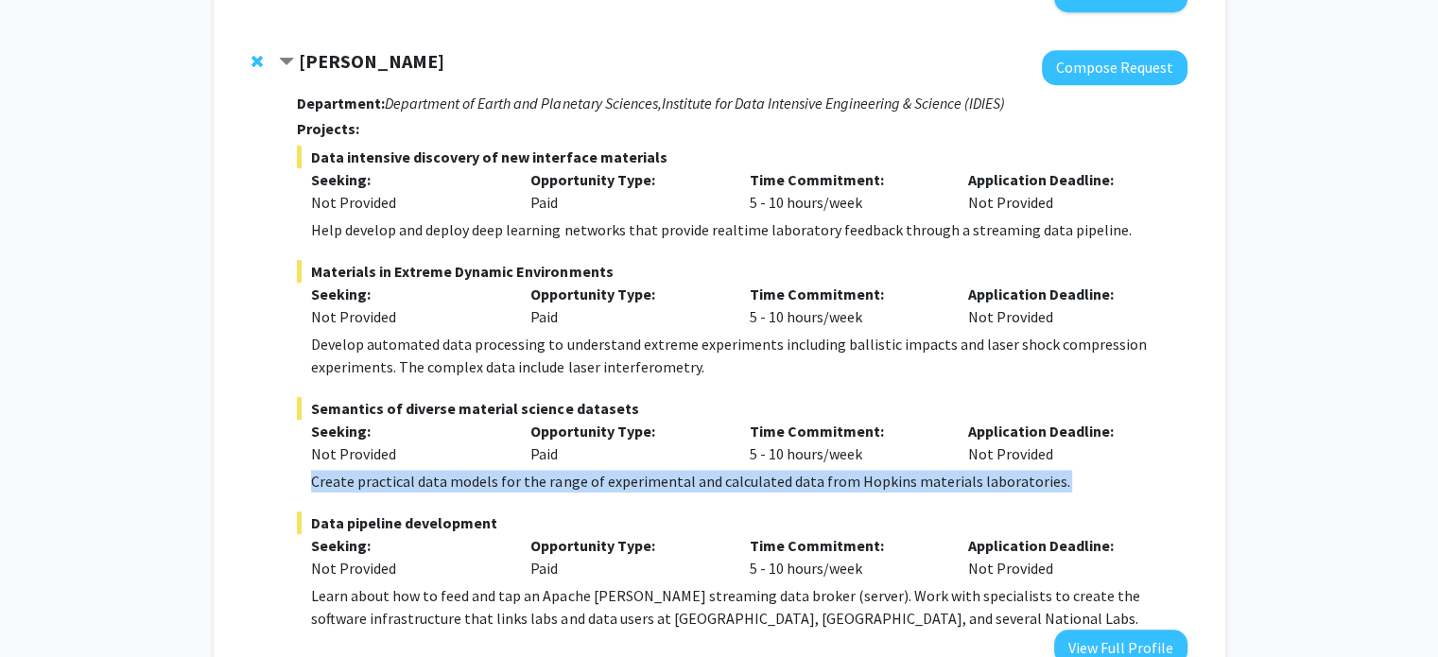
click at [467, 470] on div "Create practical data models for the range of experimental and calculated data …" at bounding box center [748, 481] width 875 height 23
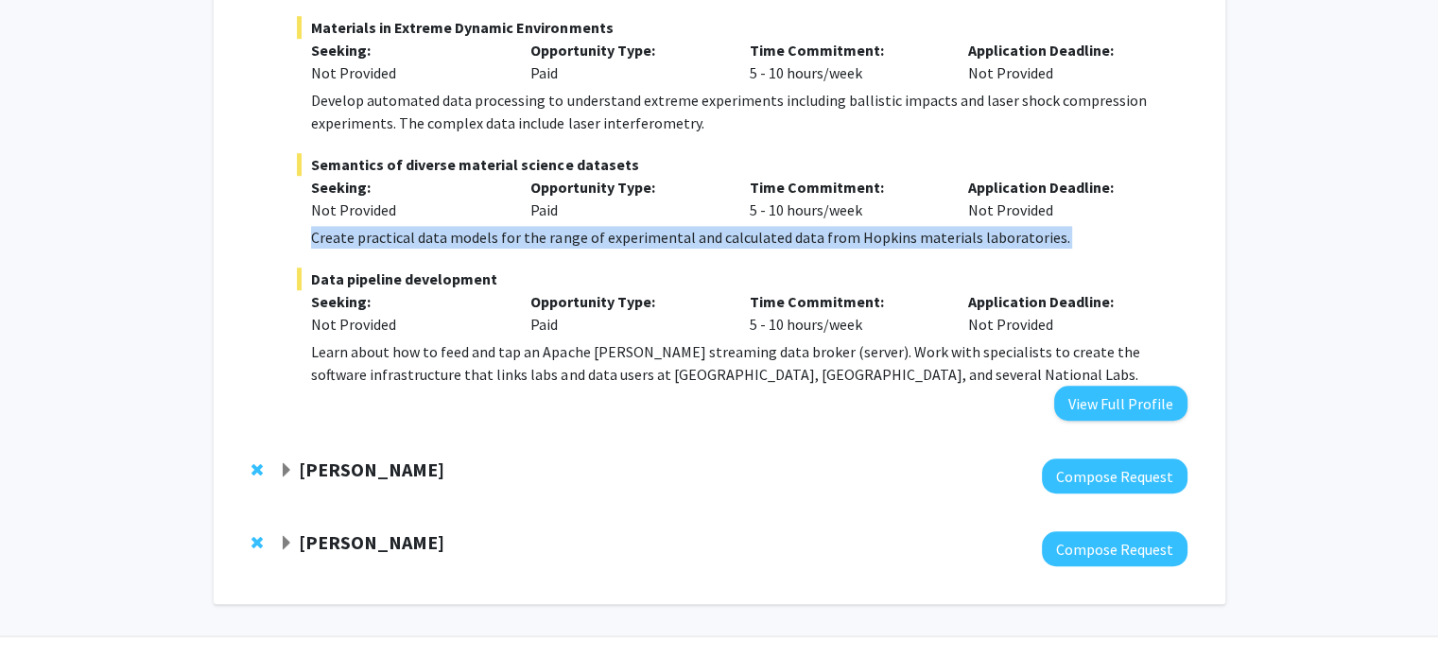
scroll to position [1282, 0]
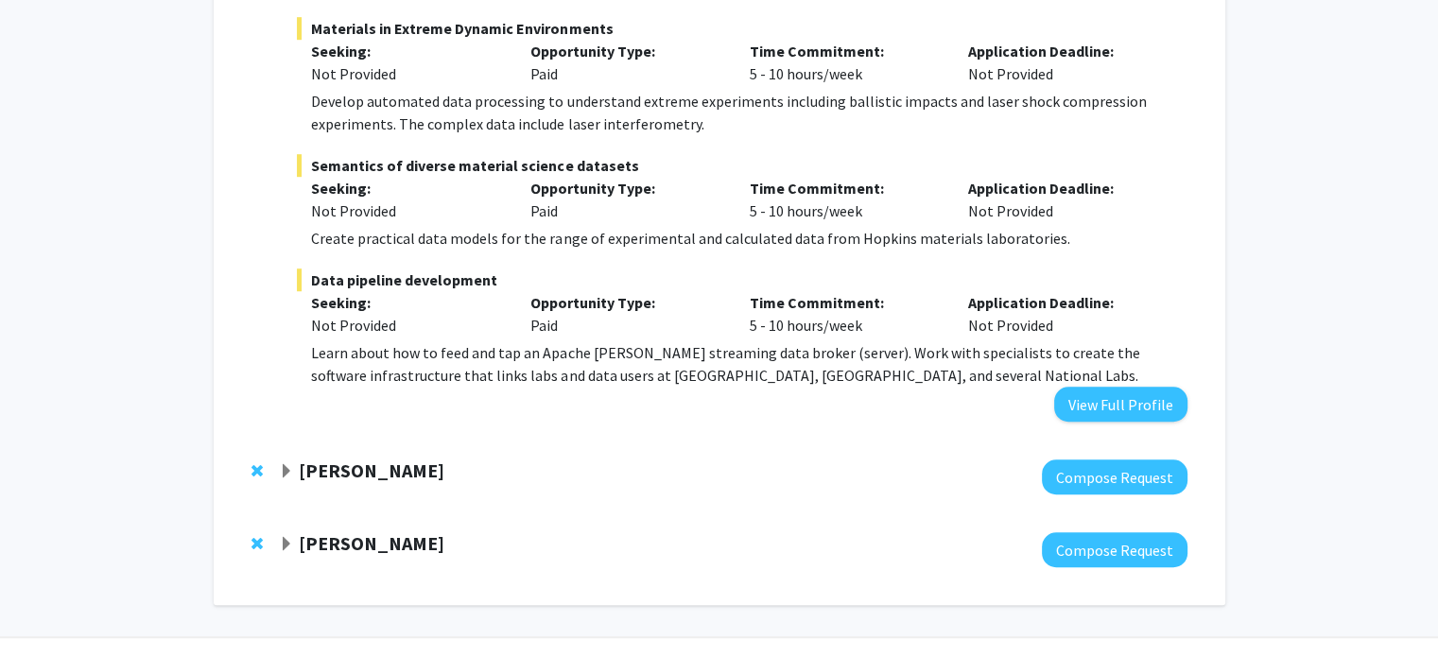
click at [299, 458] on strong "[PERSON_NAME]" at bounding box center [372, 470] width 146 height 24
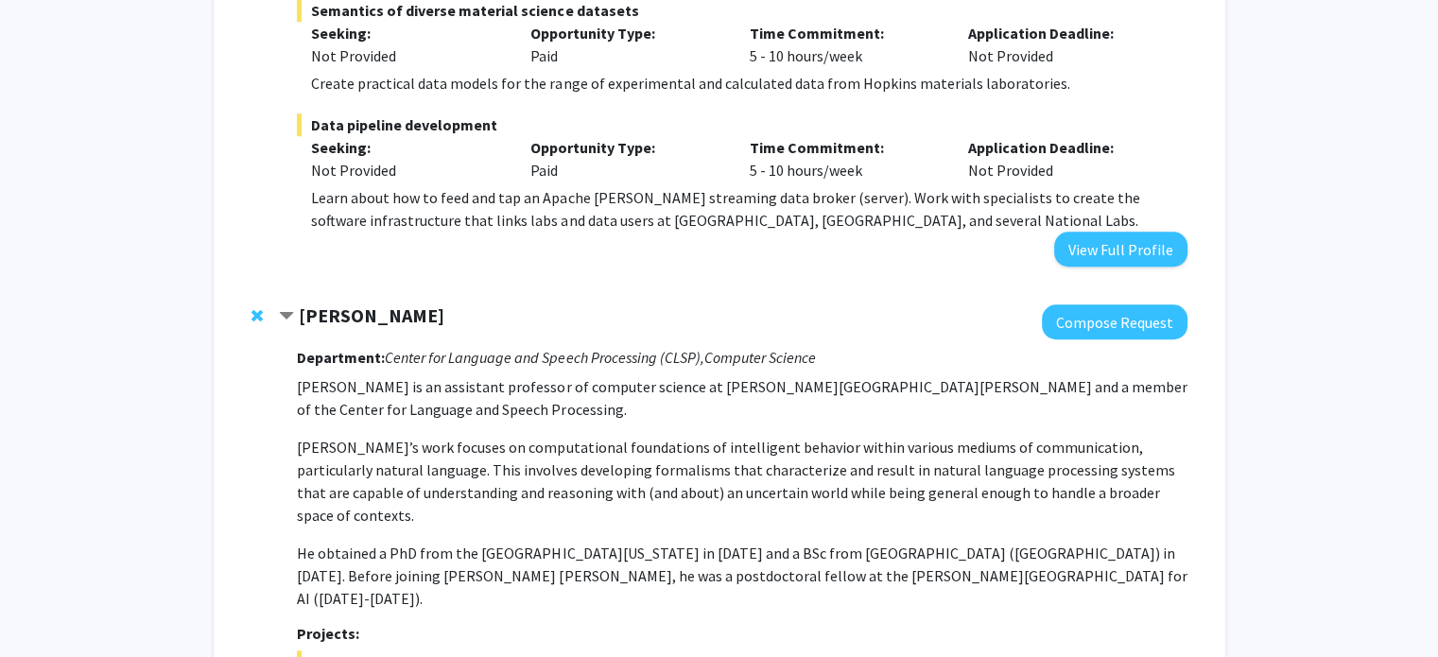
scroll to position [1435, 0]
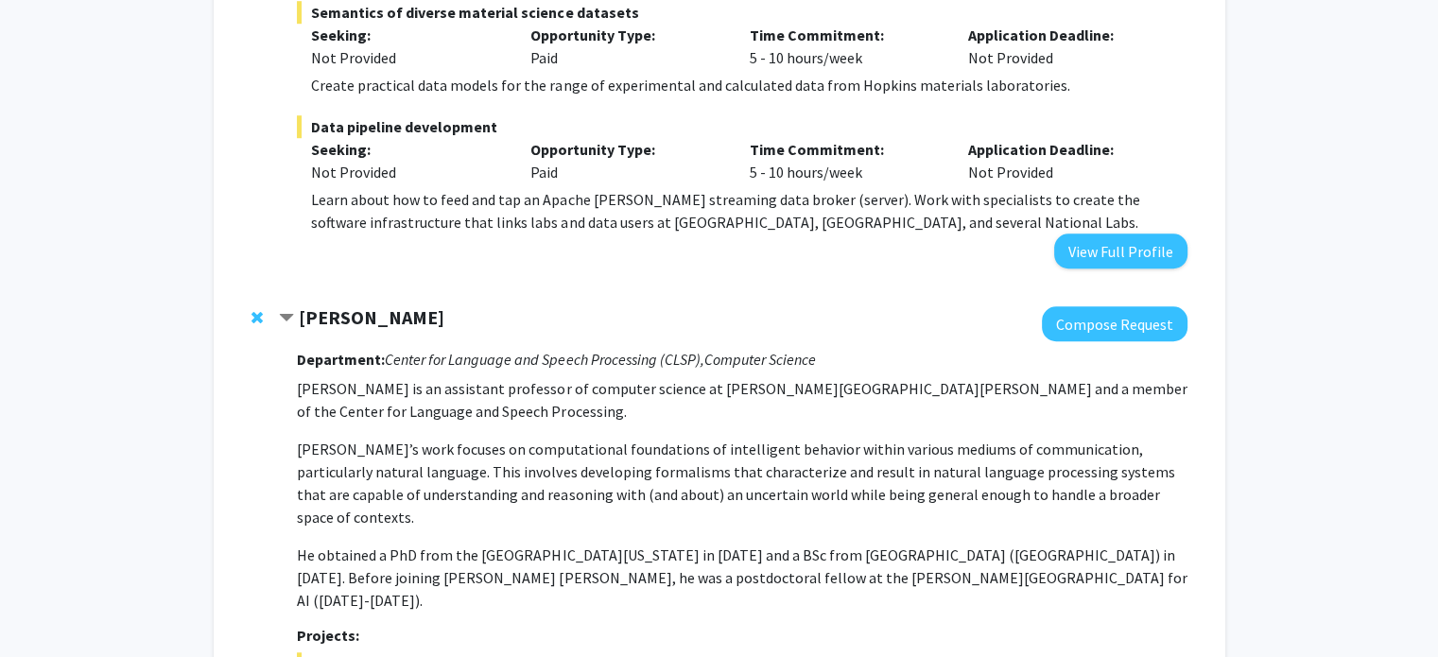
drag, startPoint x: 501, startPoint y: 461, endPoint x: 503, endPoint y: 496, distance: 35.0
click at [503, 496] on p "[PERSON_NAME] is an assistant professor of computer science at [PERSON_NAME][GE…" at bounding box center [741, 494] width 889 height 234
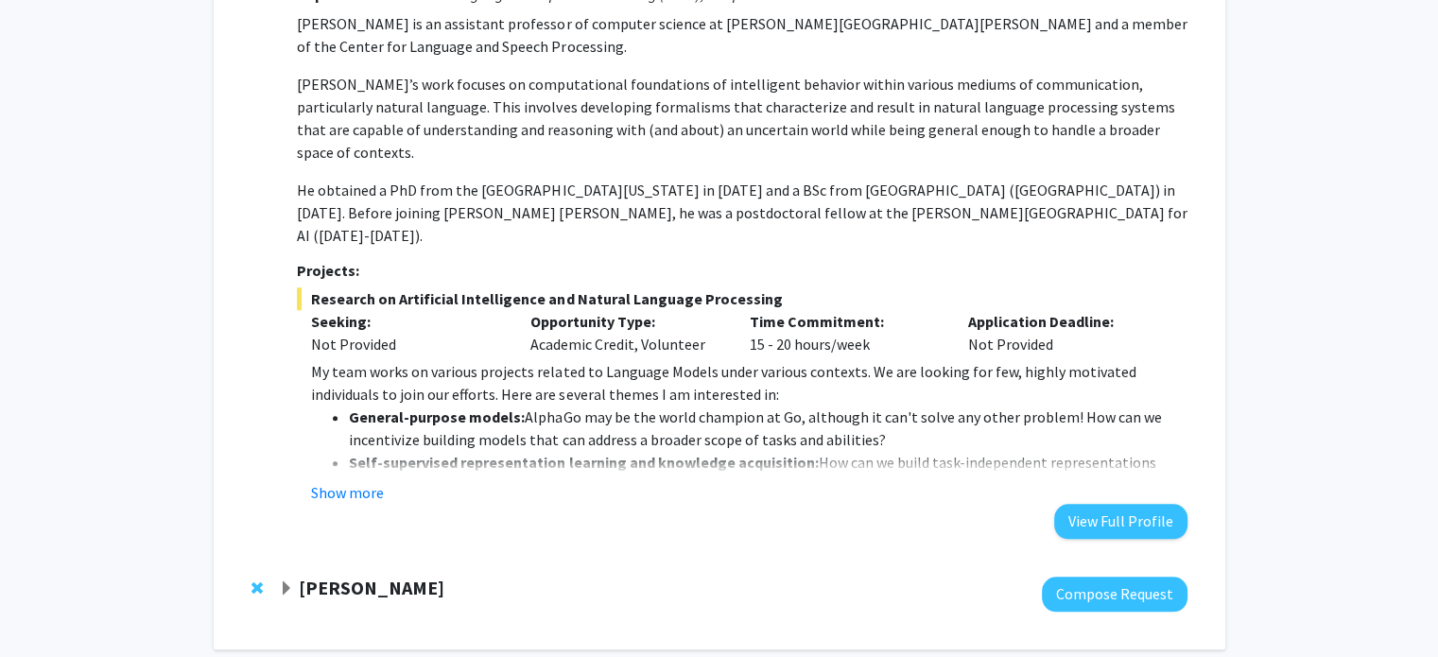
scroll to position [1800, 0]
click at [287, 581] on span "Expand Laureano Moro-Velazquez Bookmark" at bounding box center [286, 588] width 15 height 15
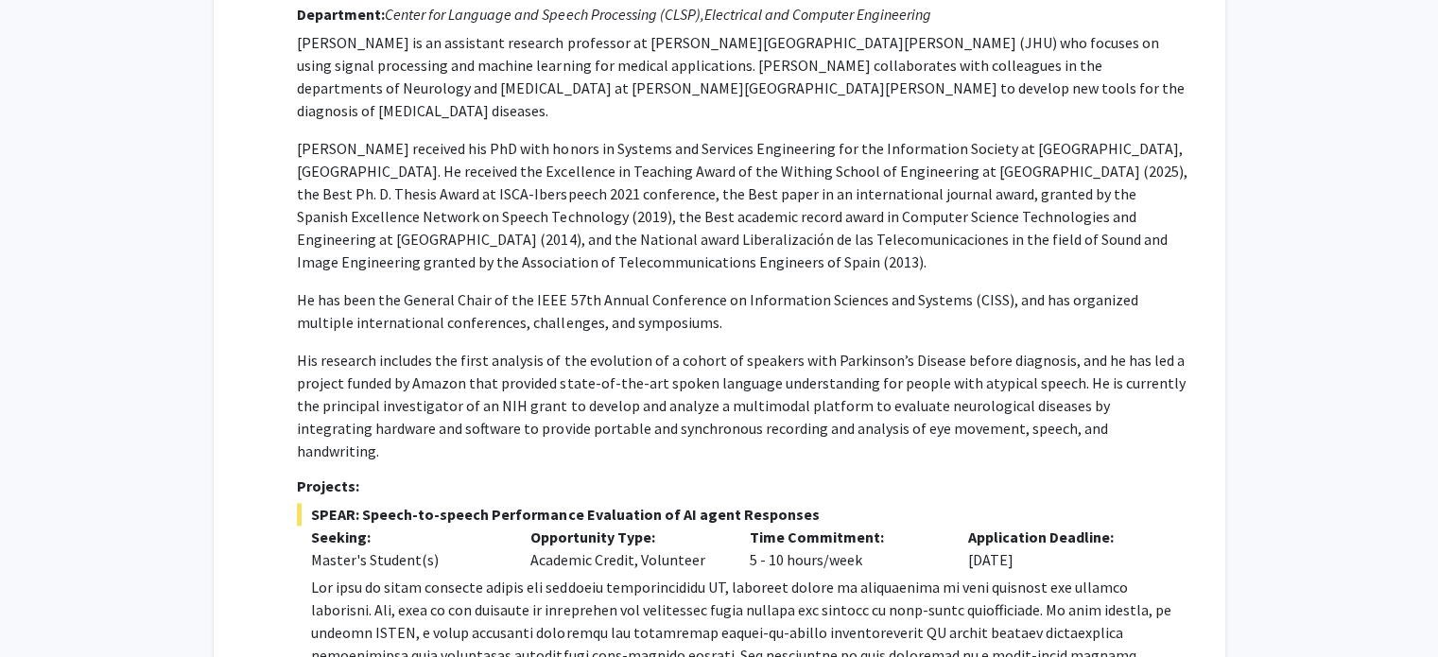
scroll to position [2416, 0]
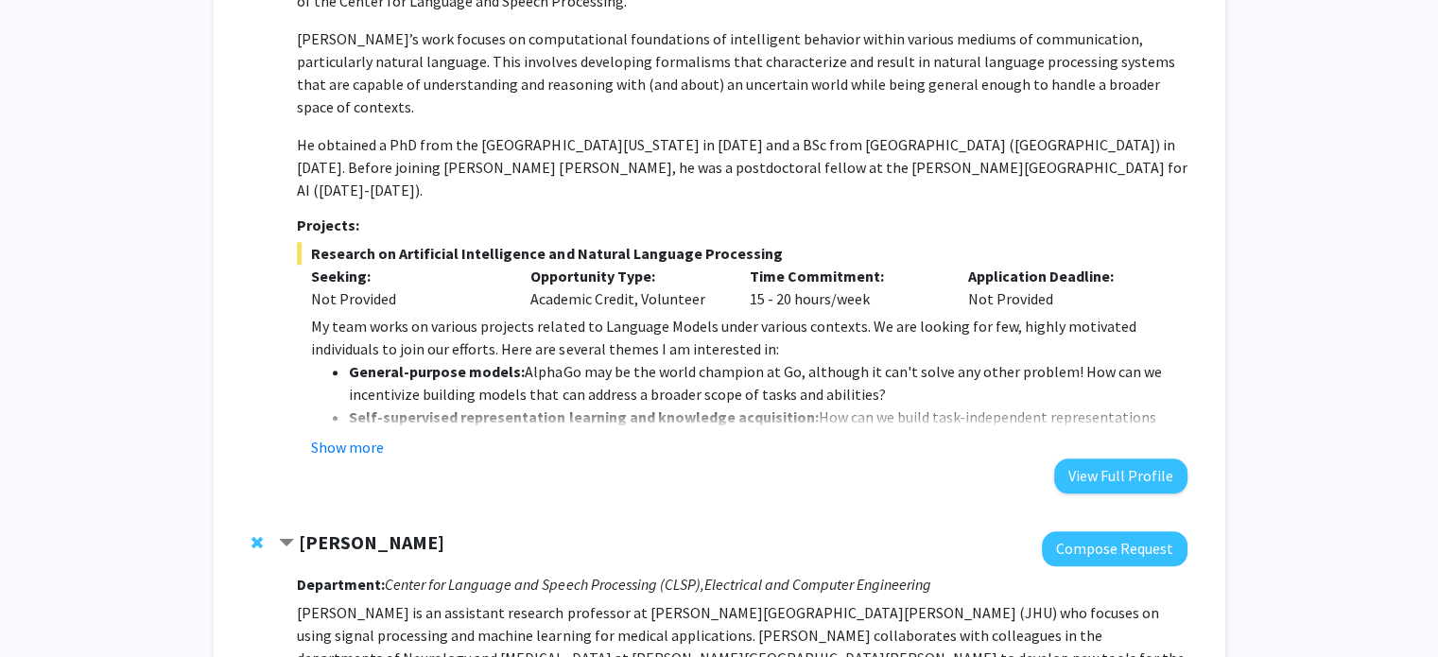
scroll to position [1841, 0]
